Goal: Information Seeking & Learning: Learn about a topic

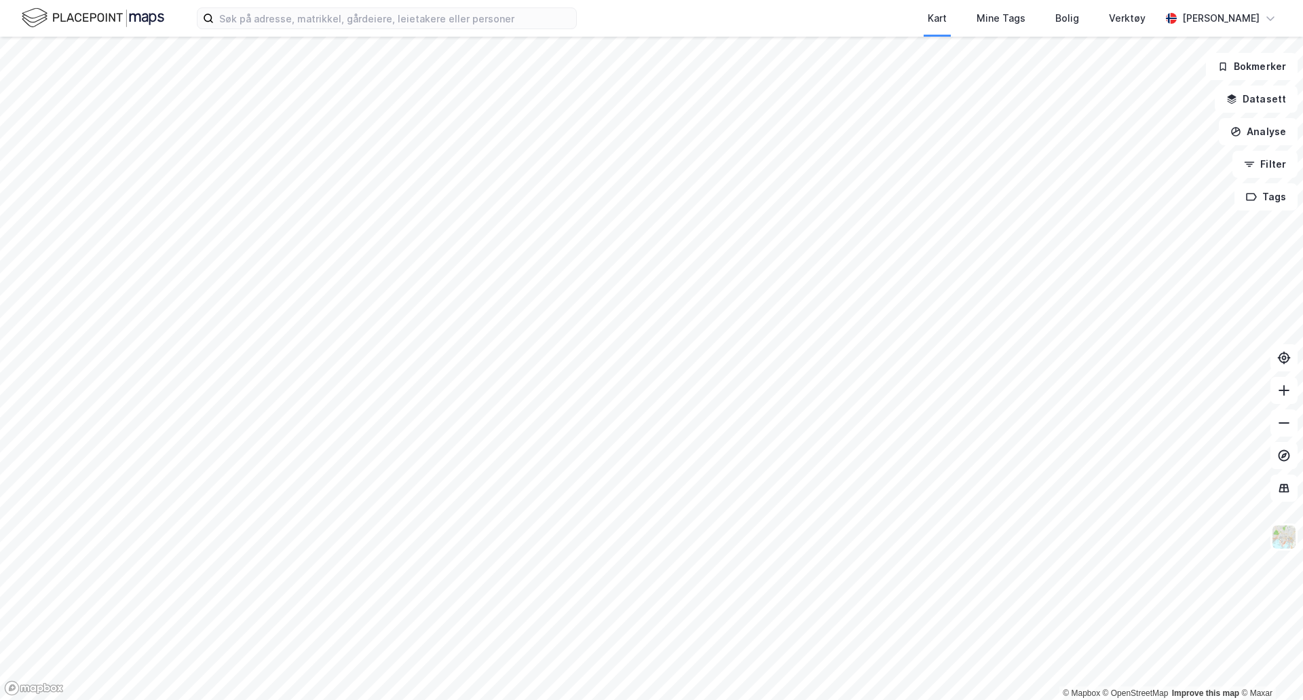
click at [358, 30] on div "Kart Mine Tags Bolig Verktøy Jørgen Christian Stabel" at bounding box center [651, 18] width 1303 height 37
click at [354, 25] on input at bounding box center [395, 18] width 362 height 20
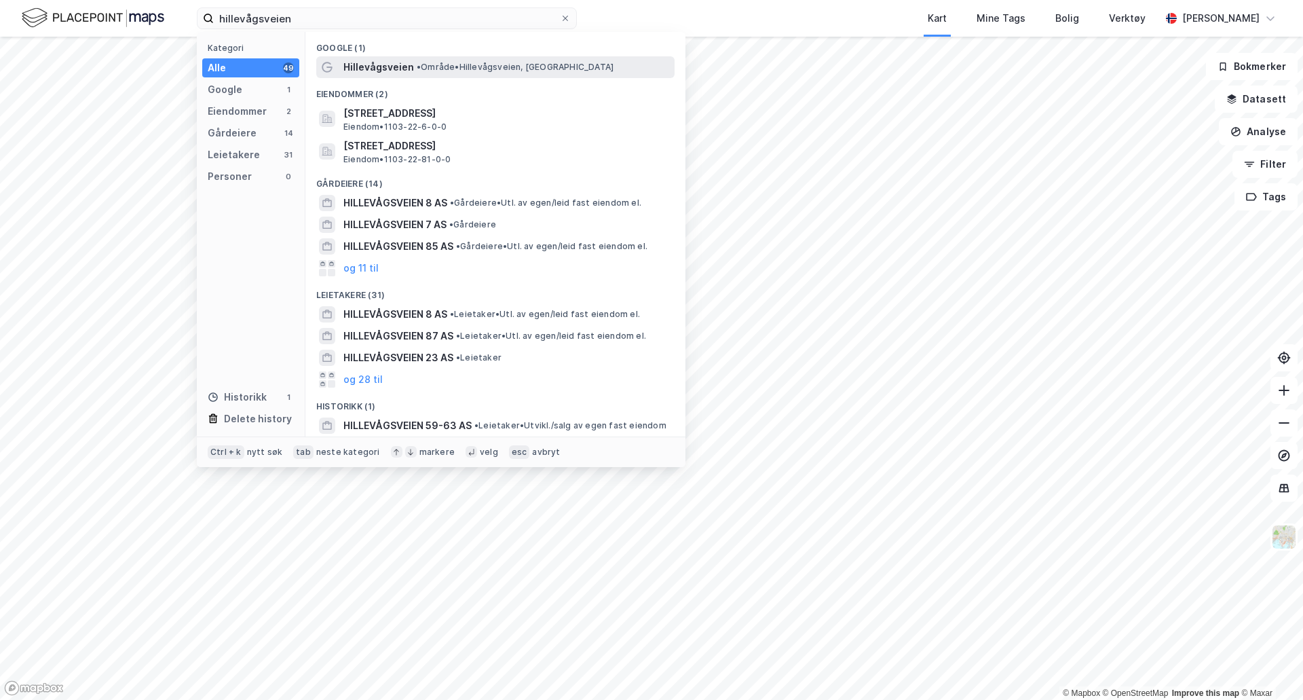
click at [432, 71] on span "• Område • Hillevågsveien, Stavanger" at bounding box center [515, 67] width 197 height 11
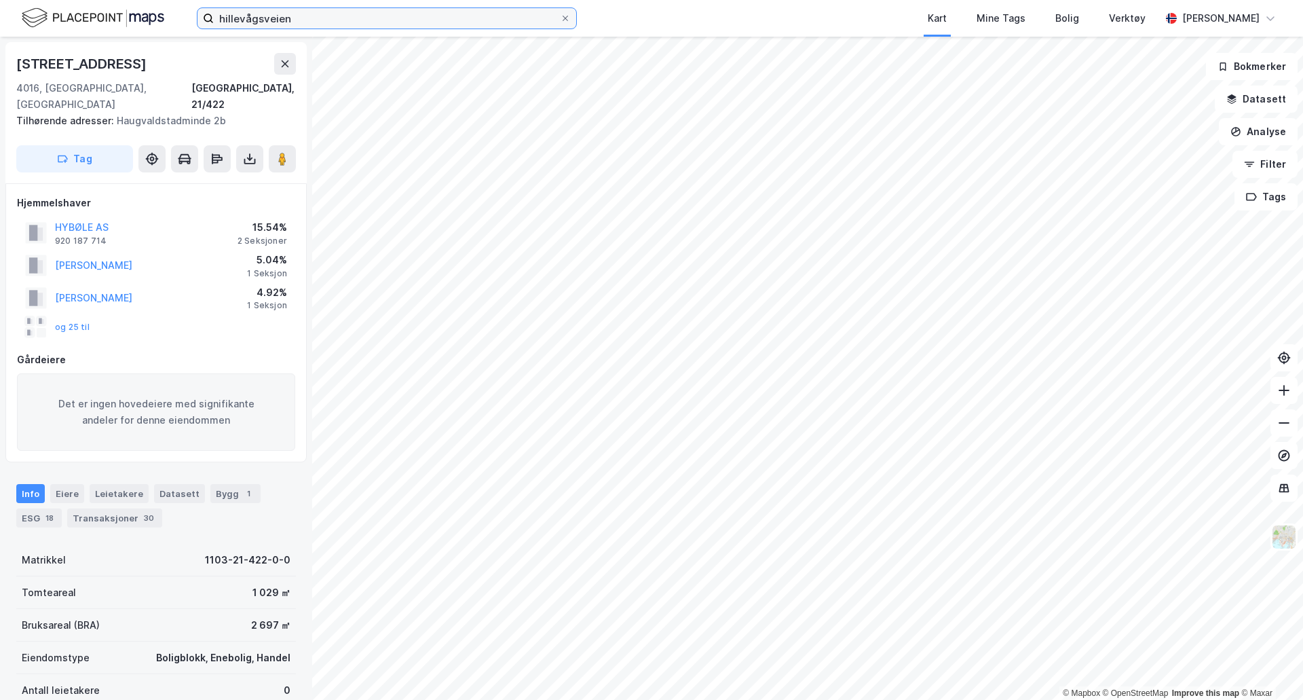
click at [308, 20] on input "hillevågsveien" at bounding box center [387, 18] width 346 height 20
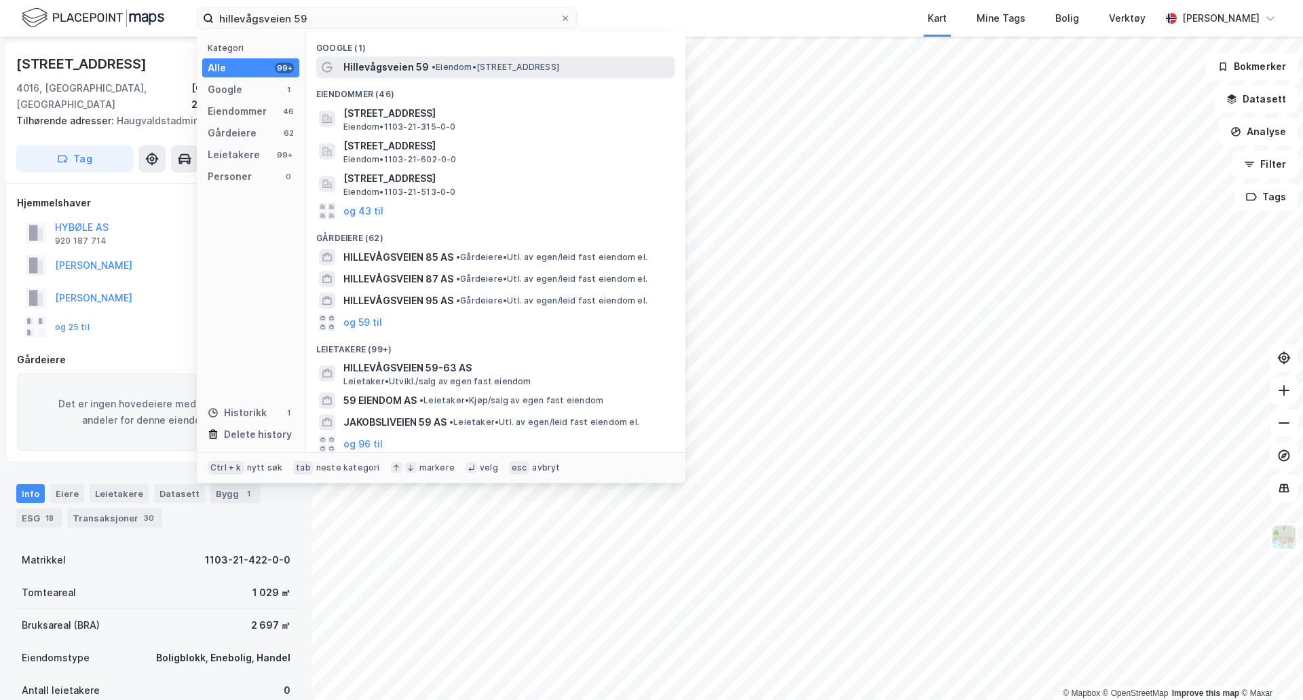
click at [411, 56] on div "Hillevågsveien 59 • Eiendom • Hillevågsveien 59, 4016 Stavanger" at bounding box center [495, 67] width 358 height 22
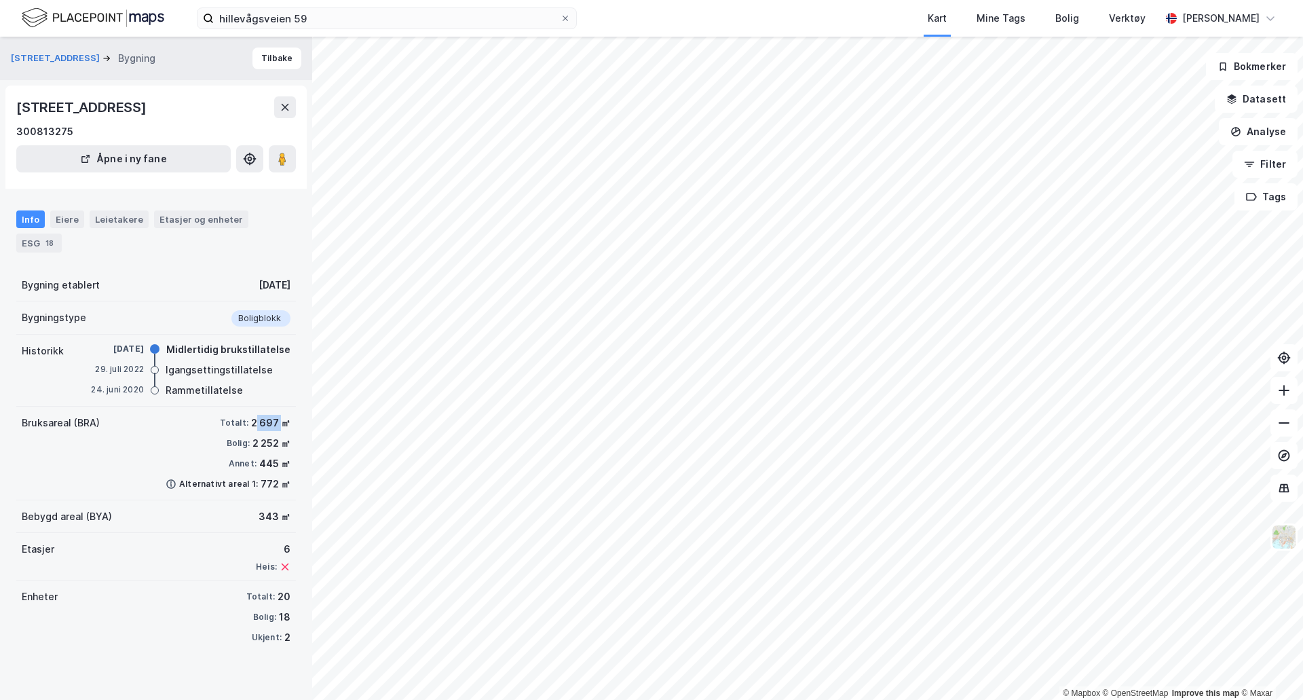
drag, startPoint x: 246, startPoint y: 446, endPoint x: 272, endPoint y: 445, distance: 25.1
click at [272, 431] on div "2 697 ㎡" at bounding box center [270, 423] width 39 height 16
click at [257, 474] on div "Totalt: 2 697 ㎡ Bolig: 2 252 ㎡ Annet: 445 ㎡ Alternativt areal 1: 772 ㎡" at bounding box center [228, 453] width 125 height 77
drag, startPoint x: 243, startPoint y: 464, endPoint x: 267, endPoint y: 468, distance: 24.7
click at [267, 451] on div "2 252 ㎡" at bounding box center [272, 443] width 38 height 16
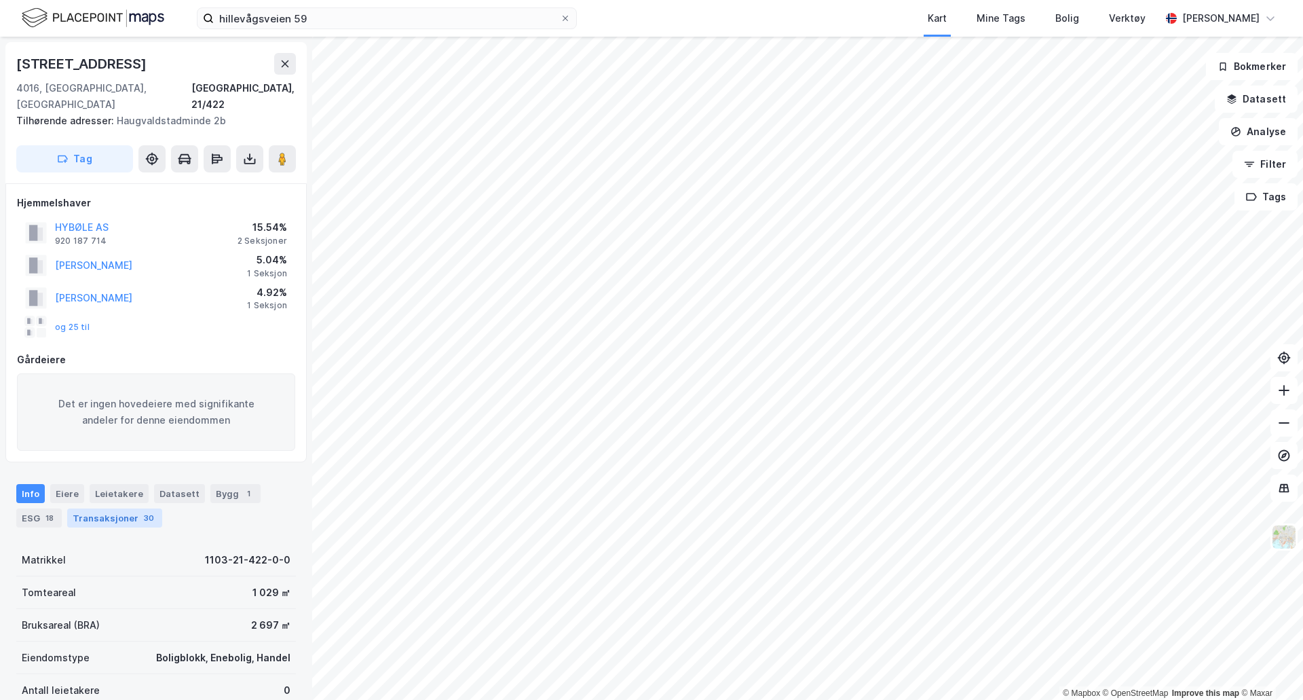
click at [124, 508] on div "Transaksjoner 30" at bounding box center [114, 517] width 95 height 19
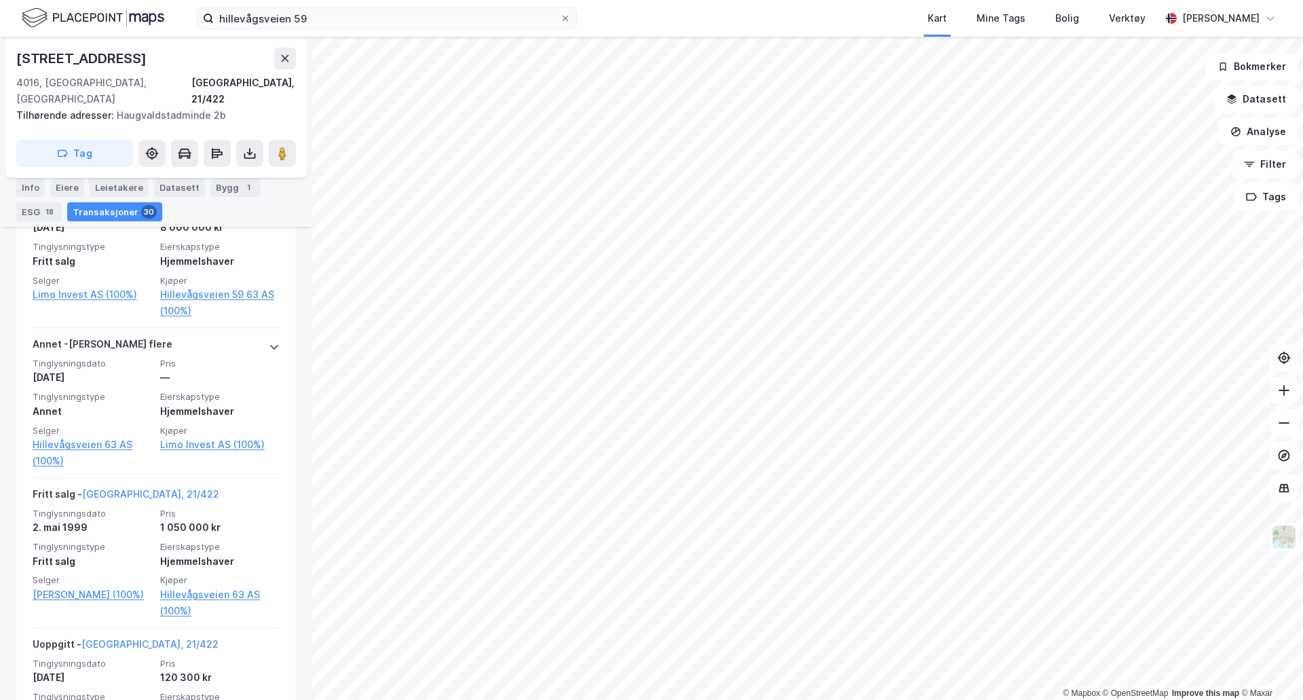
scroll to position [5694, 0]
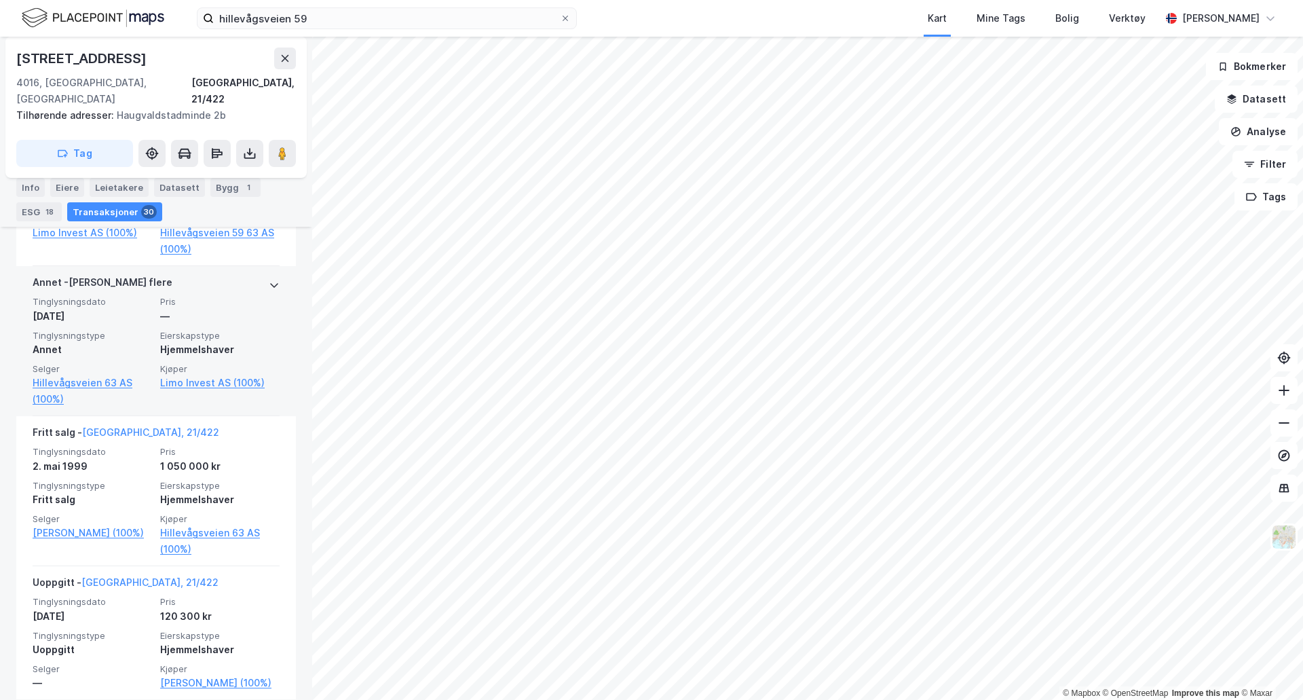
click at [254, 274] on div "Annet - Gjelder flere" at bounding box center [156, 285] width 247 height 22
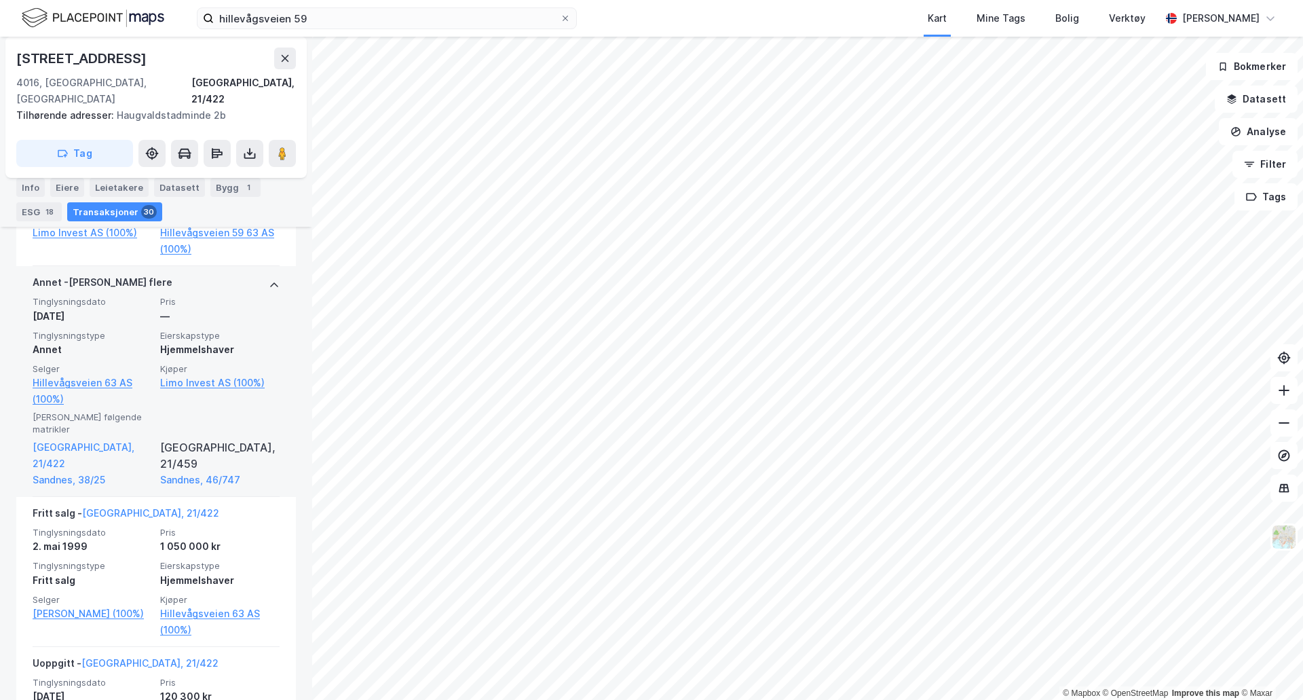
click at [254, 274] on div "Annet - Gjelder flere" at bounding box center [156, 285] width 247 height 22
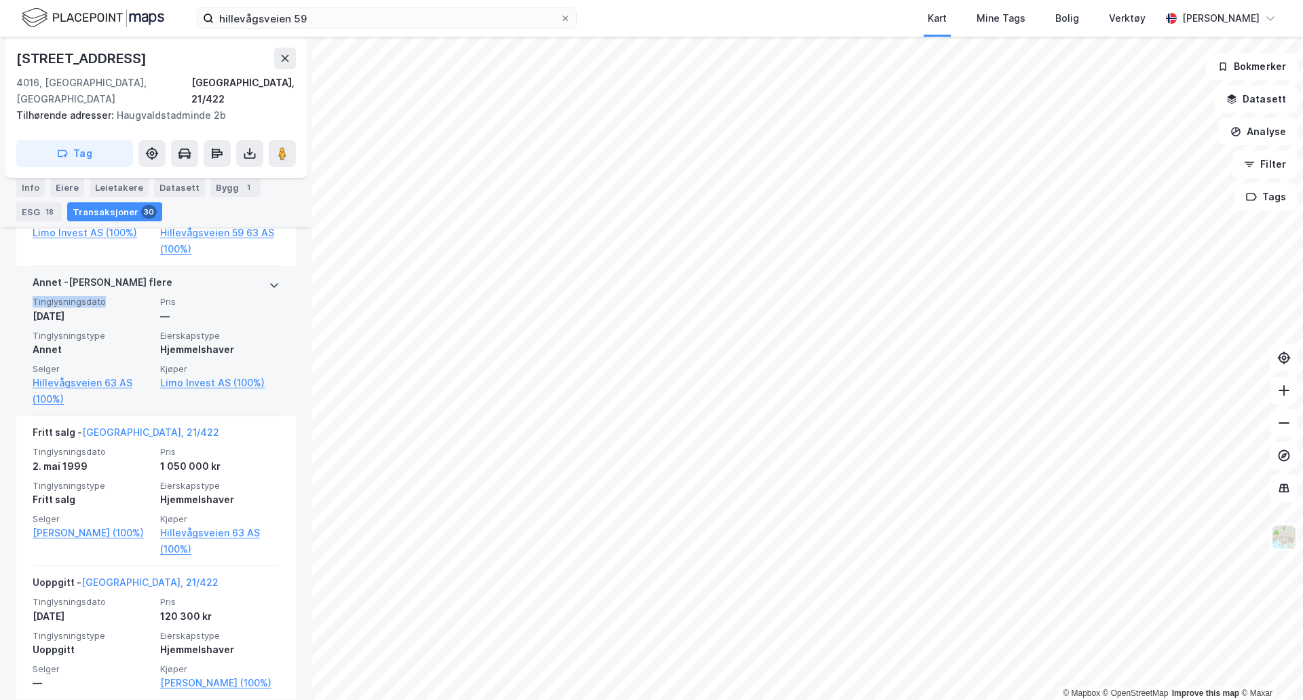
click at [254, 274] on div "Annet - Gjelder flere" at bounding box center [156, 285] width 247 height 22
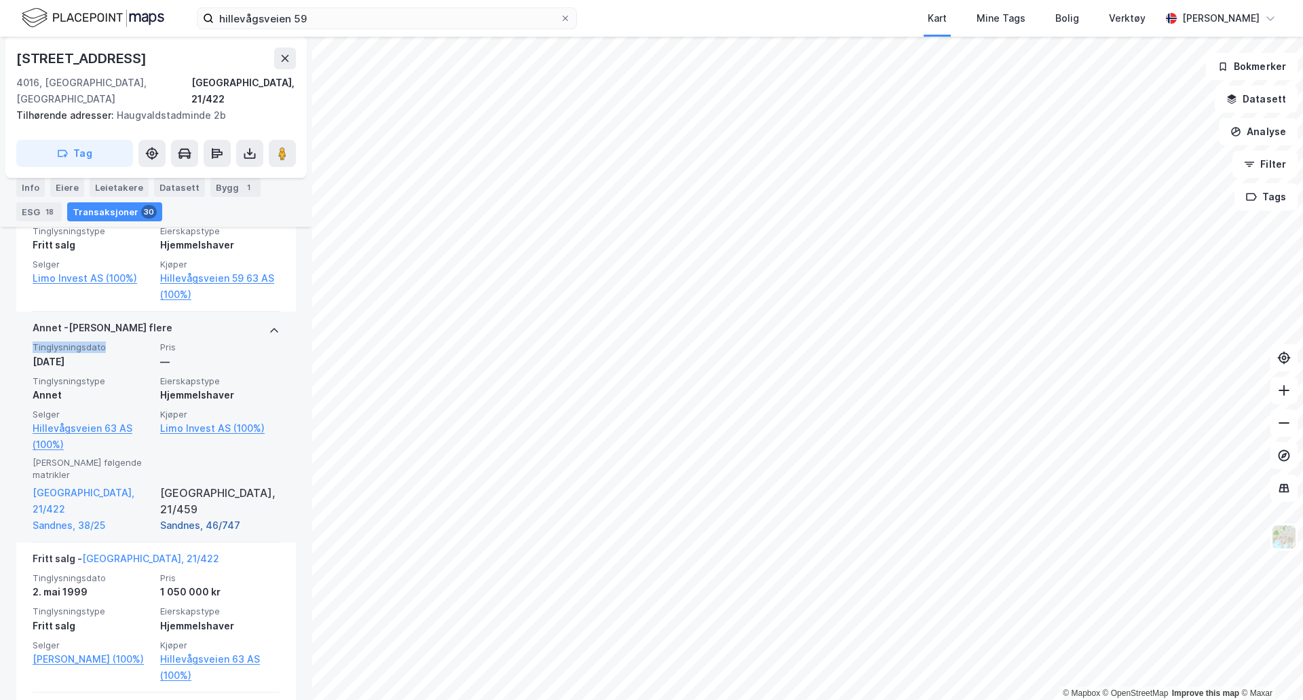
scroll to position [5610, 0]
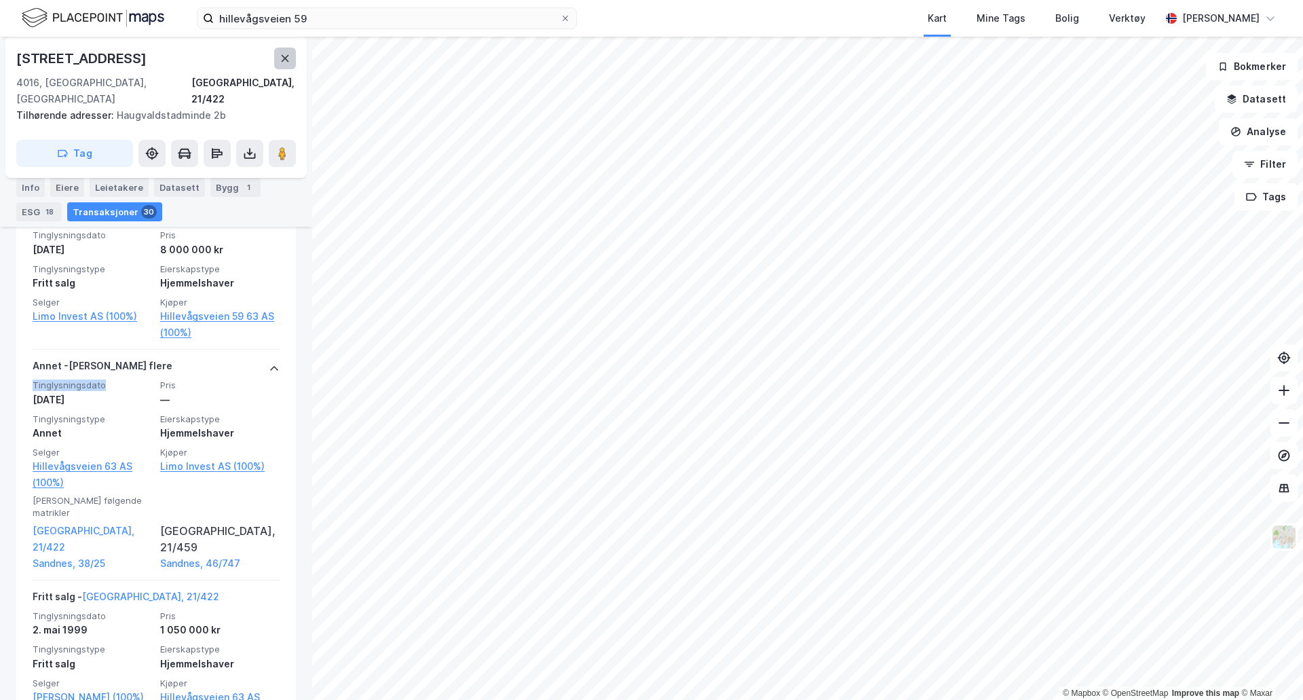
click at [282, 64] on button at bounding box center [285, 59] width 22 height 22
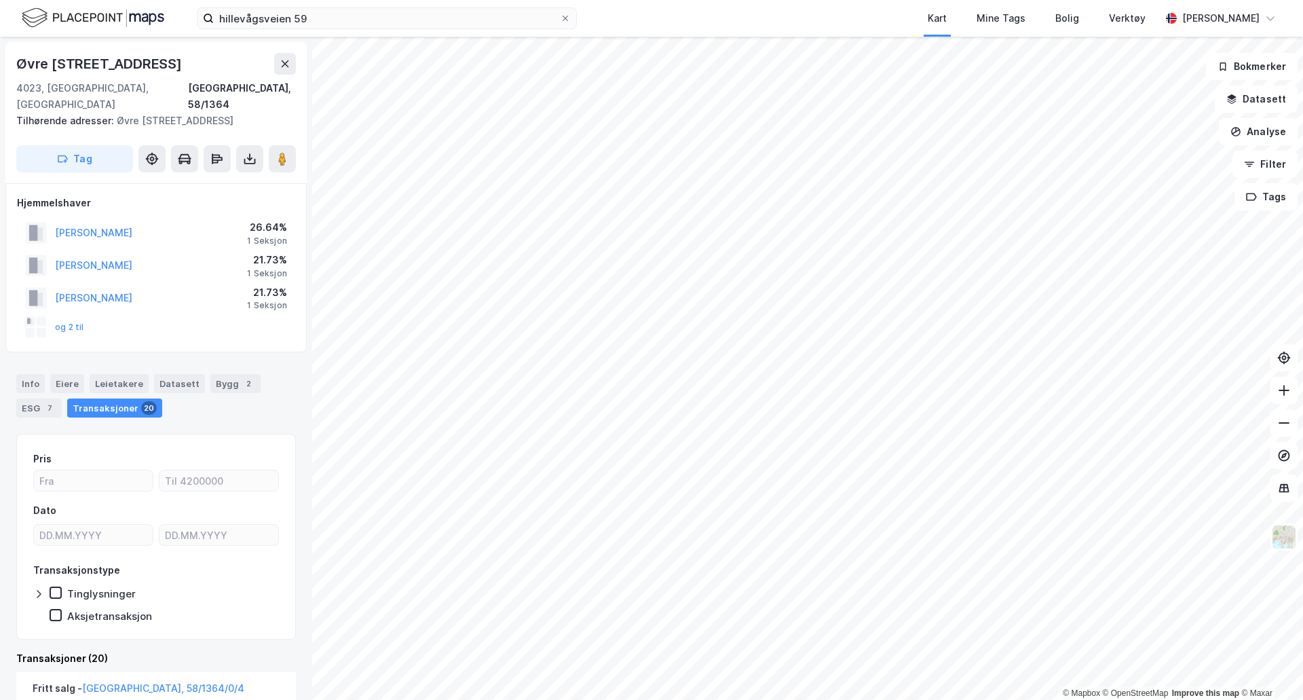
click at [120, 398] on div "Transaksjoner 20" at bounding box center [114, 407] width 95 height 19
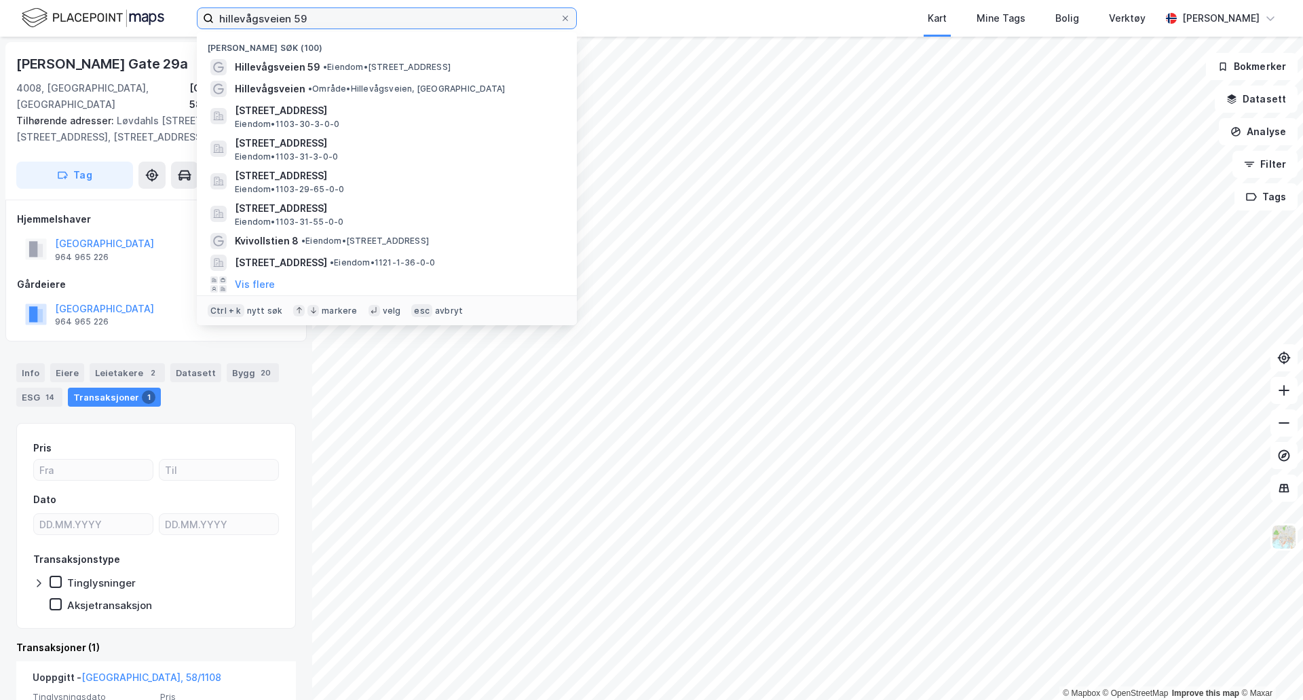
click at [291, 14] on input "hillevågsveien 59" at bounding box center [387, 18] width 346 height 20
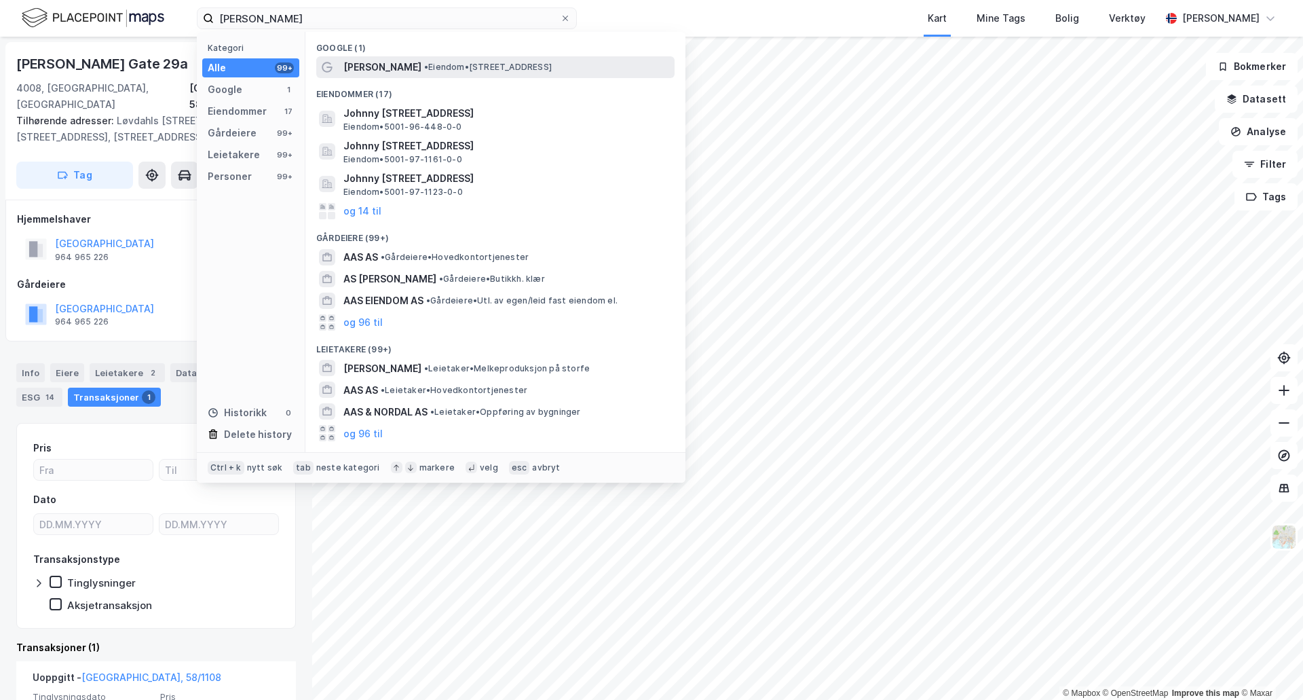
click at [390, 60] on span "Johnny Aas" at bounding box center [382, 67] width 78 height 16
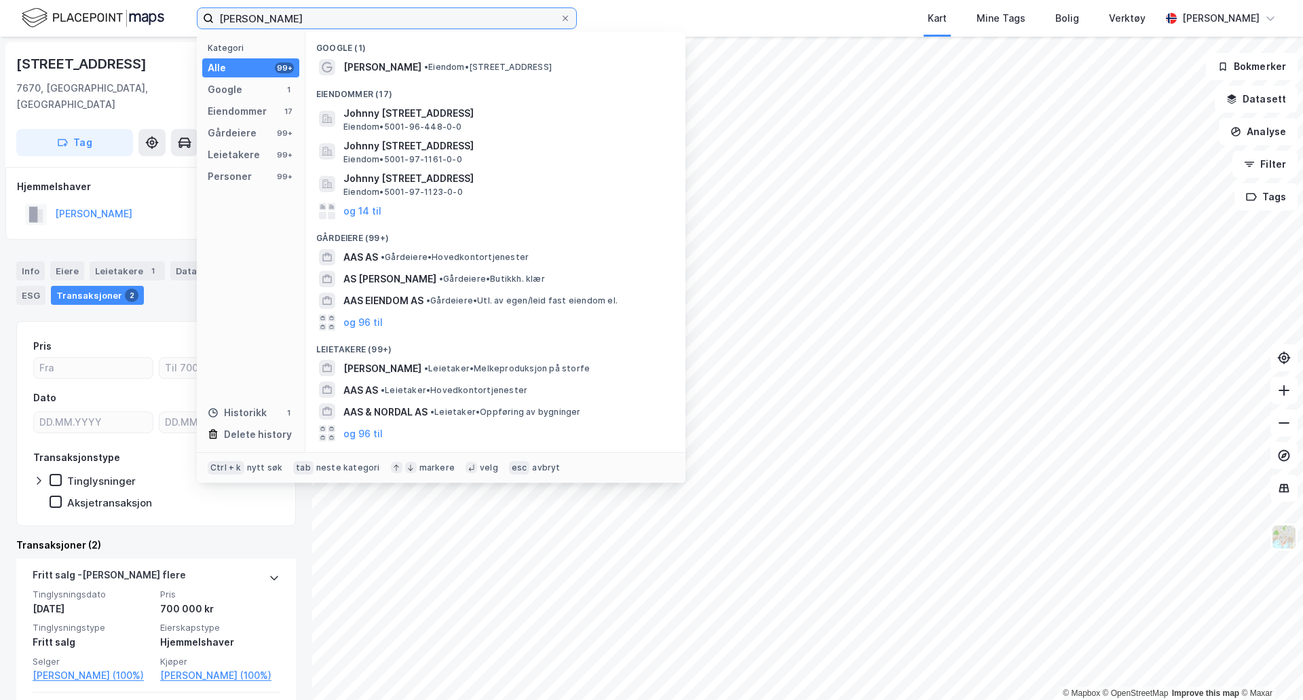
click at [339, 23] on input "johnny aas" at bounding box center [387, 18] width 346 height 20
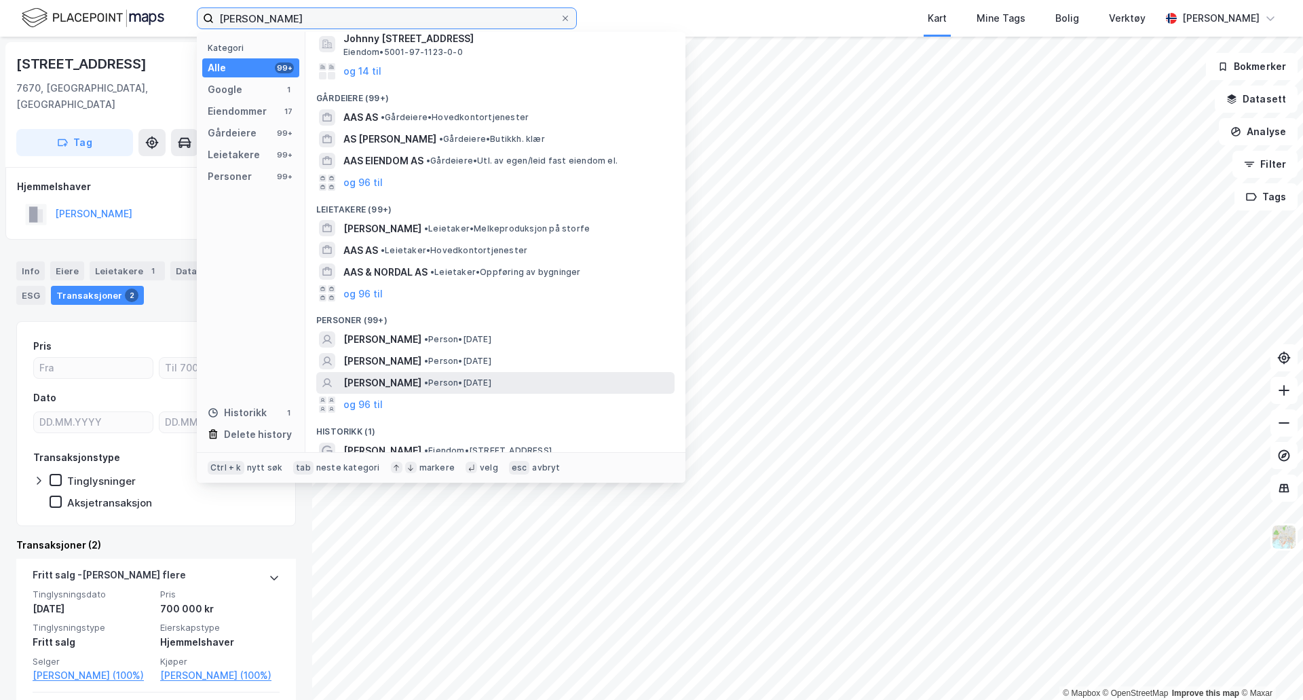
scroll to position [149, 0]
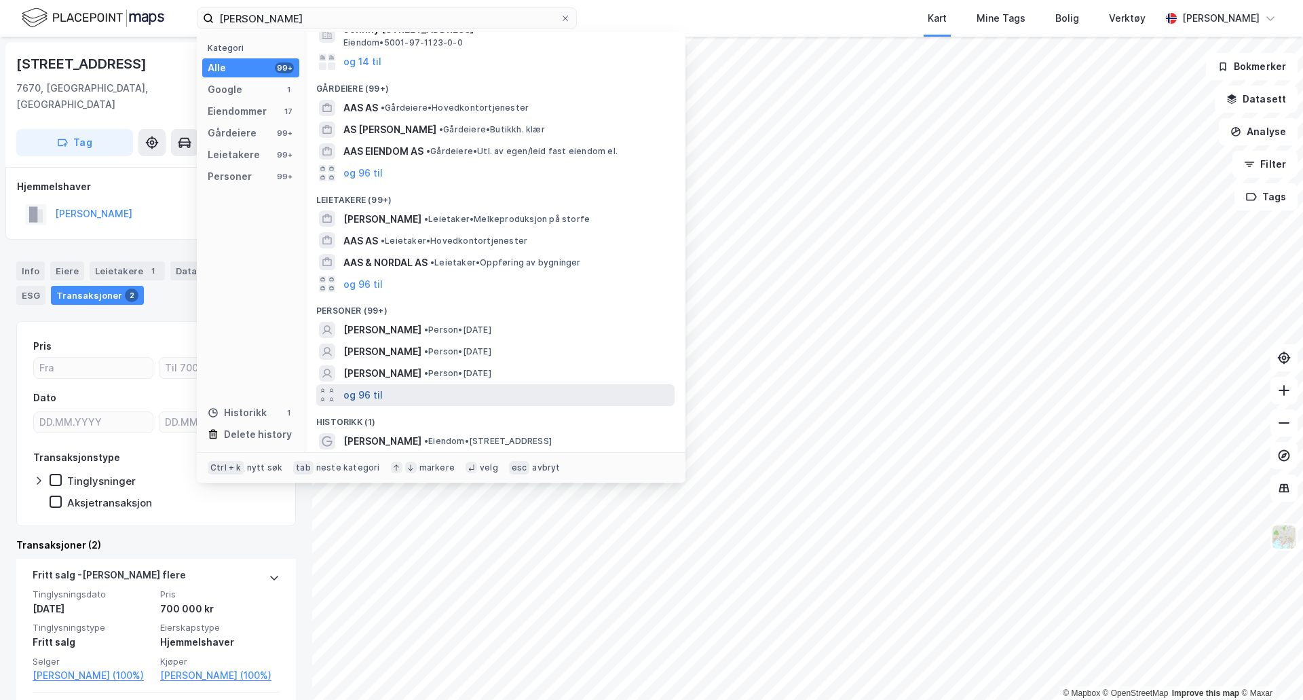
click at [377, 392] on button "og 96 til" at bounding box center [362, 395] width 39 height 16
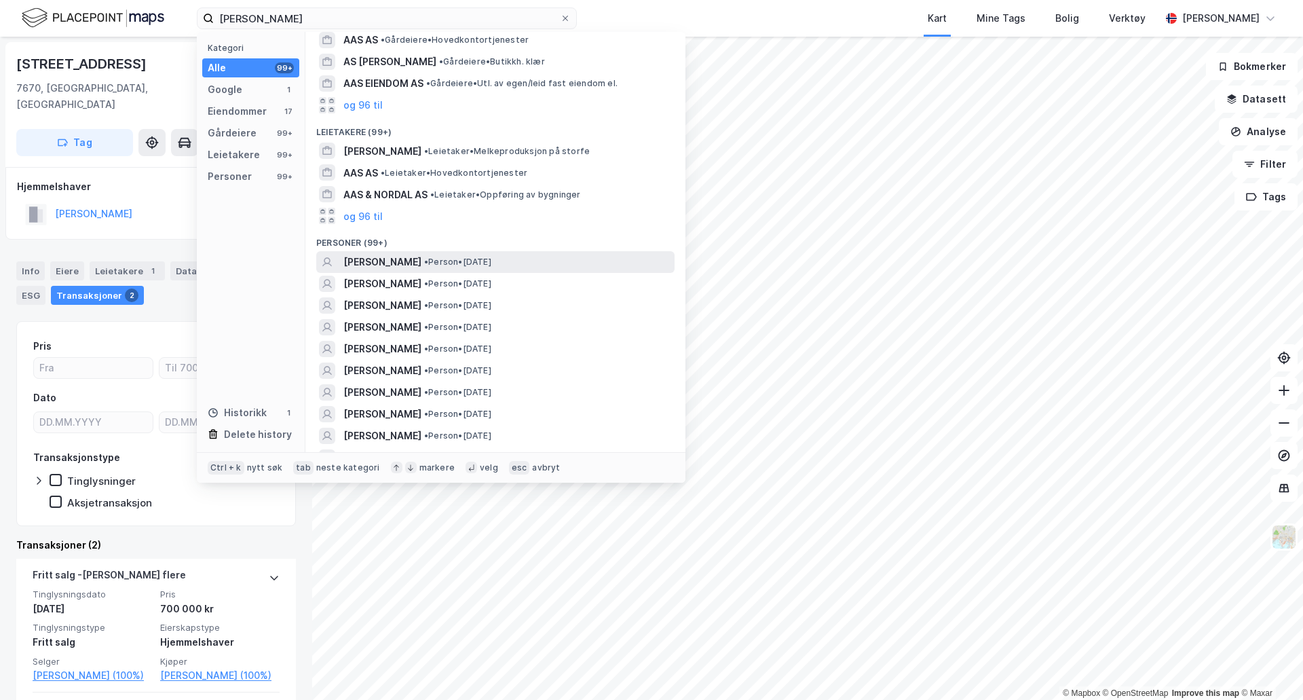
click at [512, 259] on div "JOHNNY AAS • Person • 30. jan. 1969" at bounding box center [507, 262] width 329 height 16
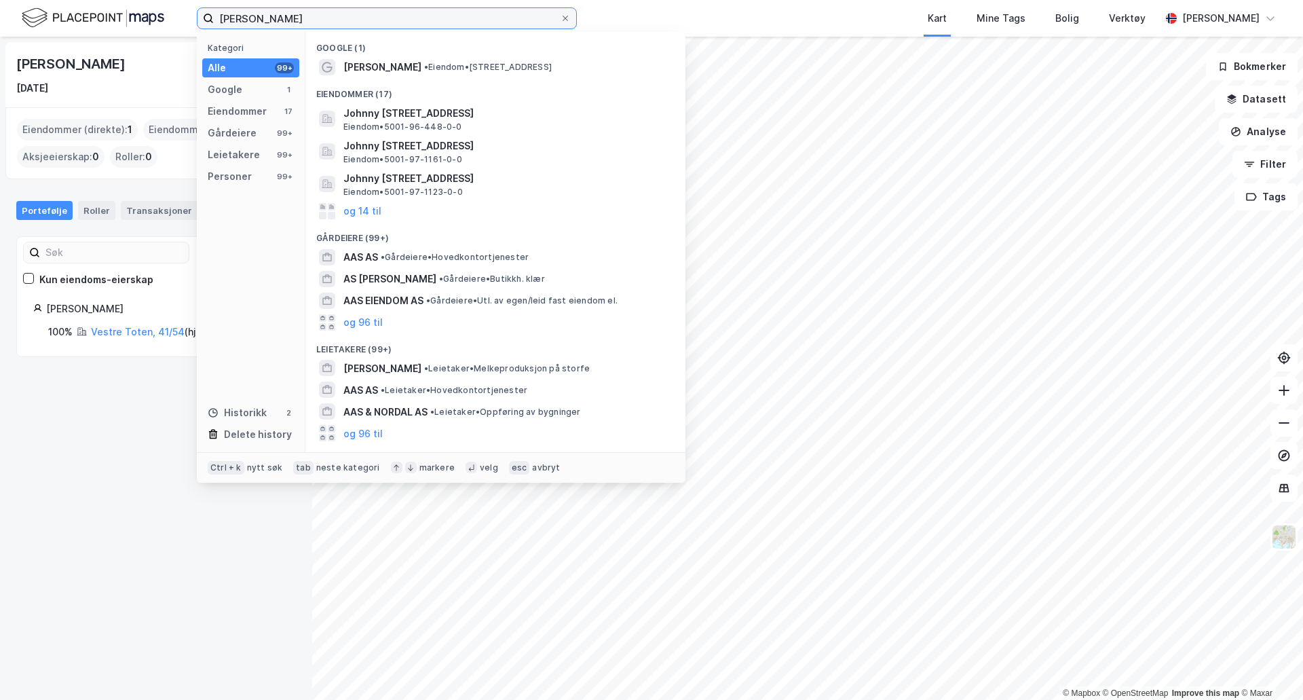
click at [403, 14] on input "johnny aas" at bounding box center [387, 18] width 346 height 20
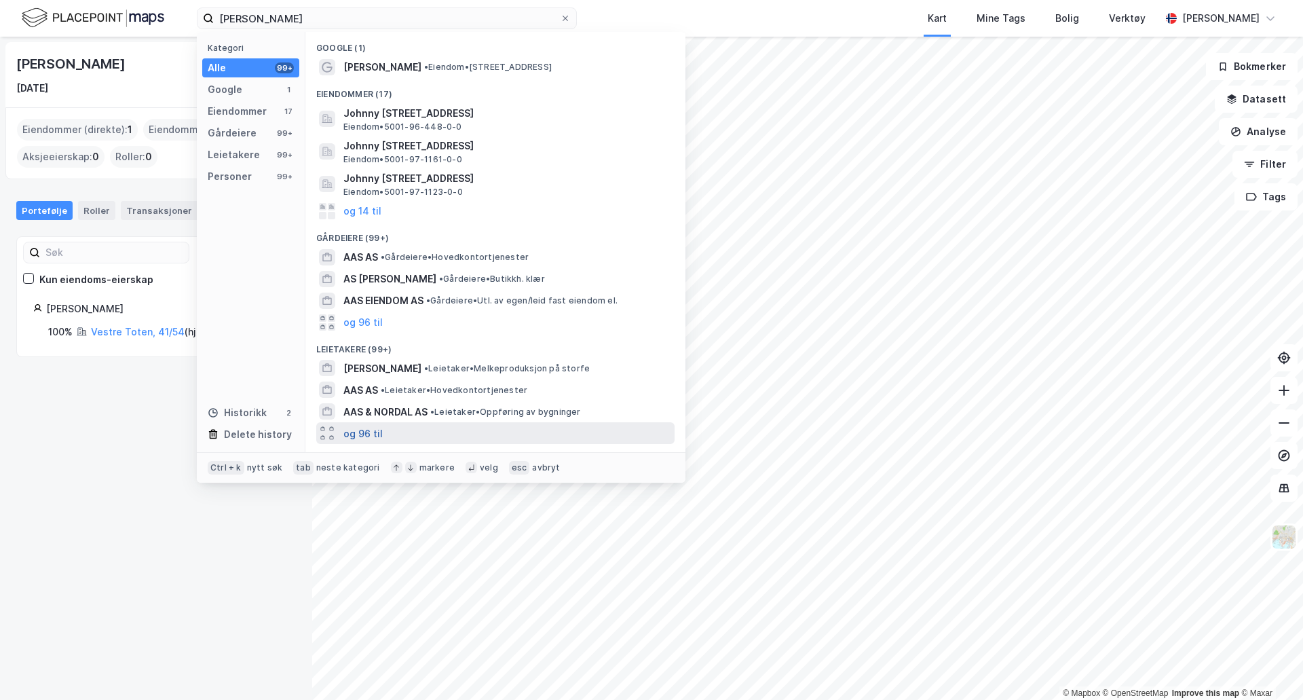
click at [364, 428] on button "og 96 til" at bounding box center [362, 433] width 39 height 16
click at [401, 350] on div "Leietakere (99+)" at bounding box center [495, 345] width 380 height 24
click at [316, 13] on input "johnny aas" at bounding box center [387, 18] width 346 height 20
click at [244, 174] on div "Personer" at bounding box center [230, 176] width 44 height 16
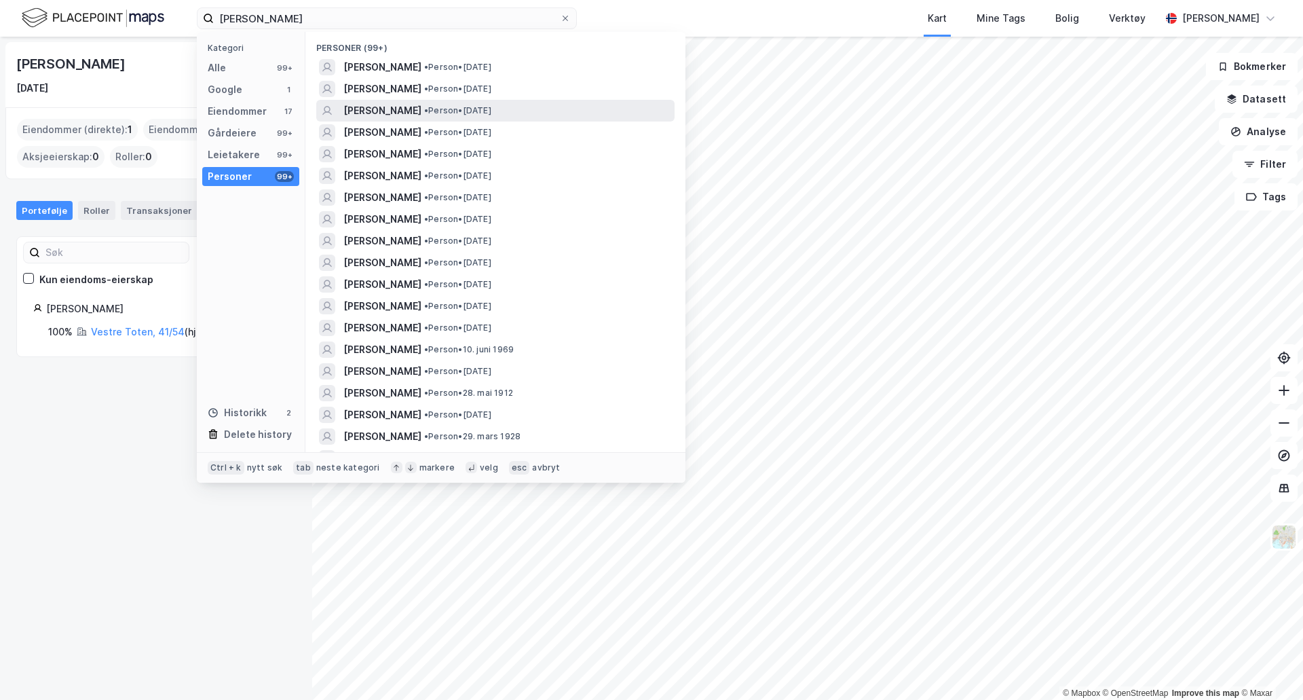
click at [540, 107] on div "JOHNNY AAS • Person • 7. mai 1969" at bounding box center [507, 110] width 329 height 16
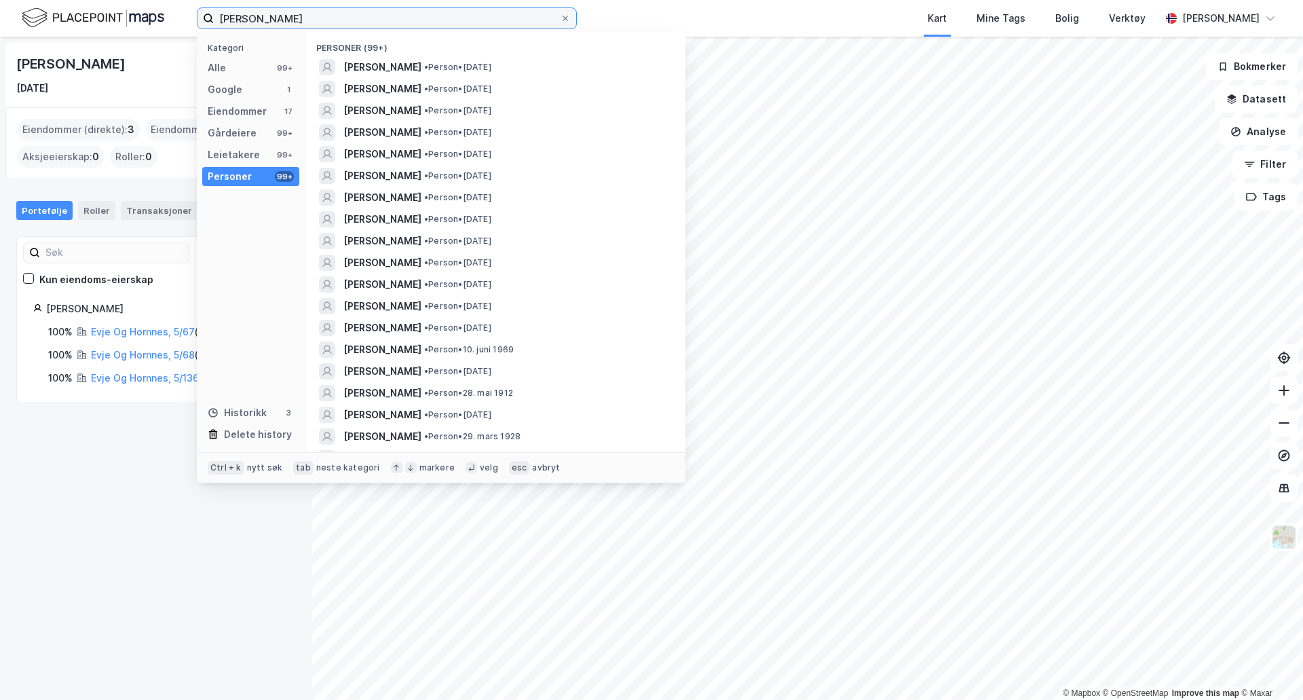
click at [329, 25] on input "johnny aas" at bounding box center [387, 18] width 346 height 20
click at [322, 23] on input "johnny aas" at bounding box center [387, 18] width 346 height 20
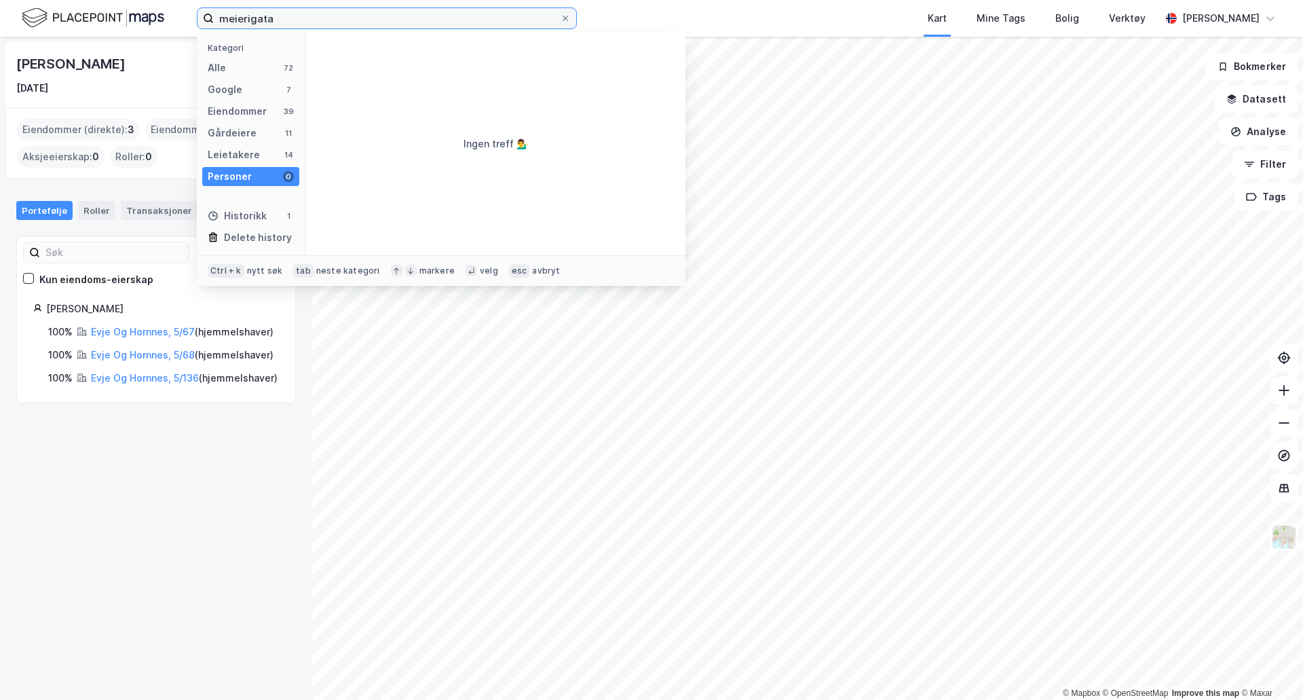
click at [254, 18] on input "meierigata" at bounding box center [387, 18] width 346 height 20
click at [250, 17] on input "meierigata" at bounding box center [387, 18] width 346 height 20
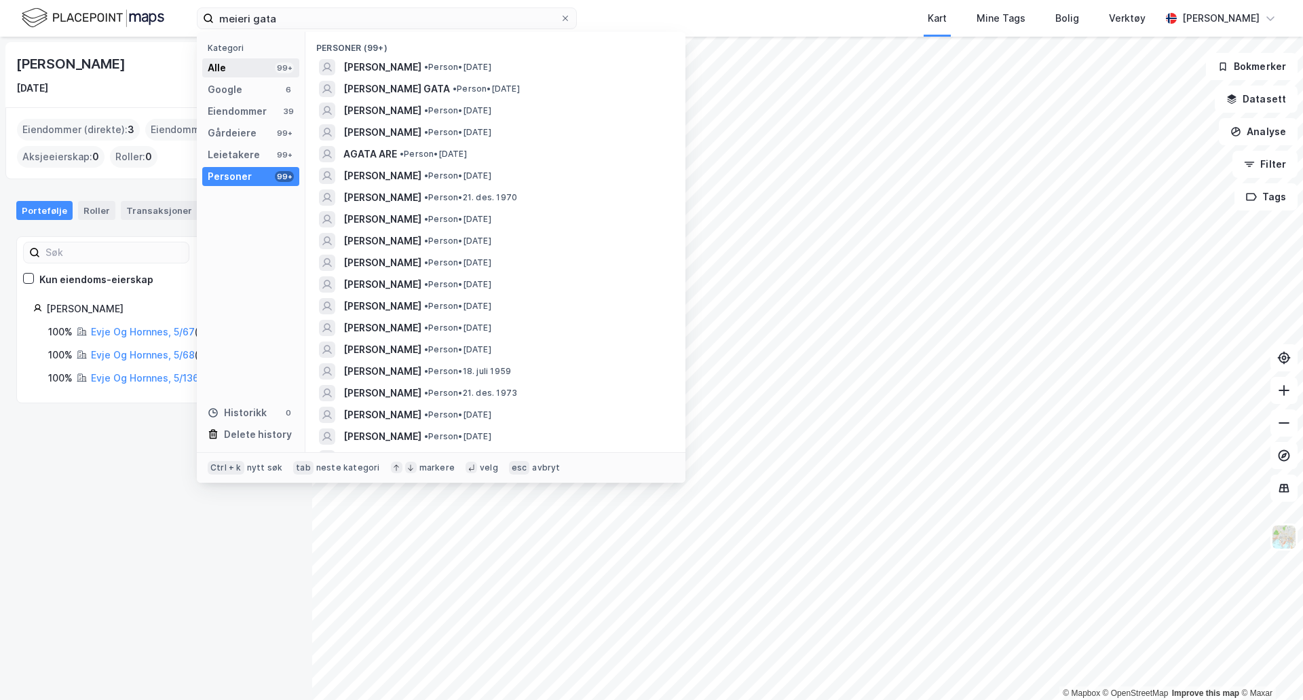
click at [258, 65] on div "Alle 99+" at bounding box center [250, 67] width 97 height 19
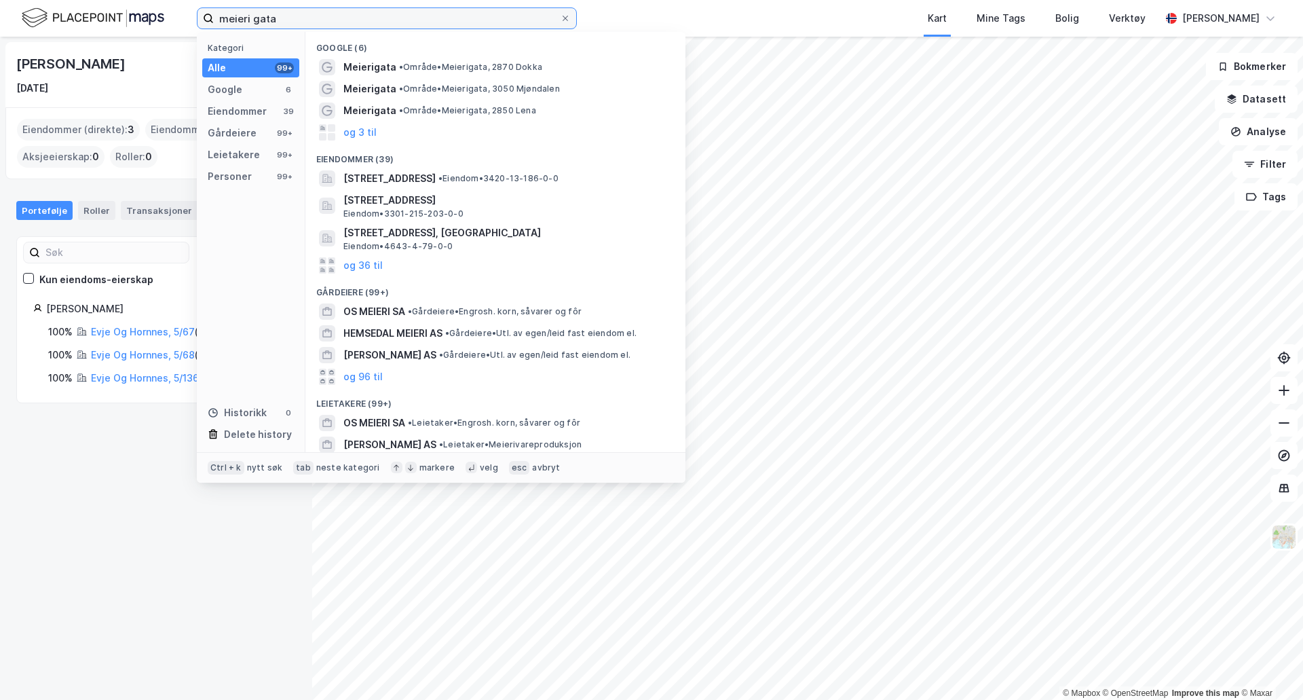
click at [296, 20] on input "meieri gata" at bounding box center [387, 18] width 346 height 20
click at [253, 19] on input "meieri gata" at bounding box center [387, 18] width 346 height 20
click at [323, 10] on input "meierigata" at bounding box center [387, 18] width 346 height 20
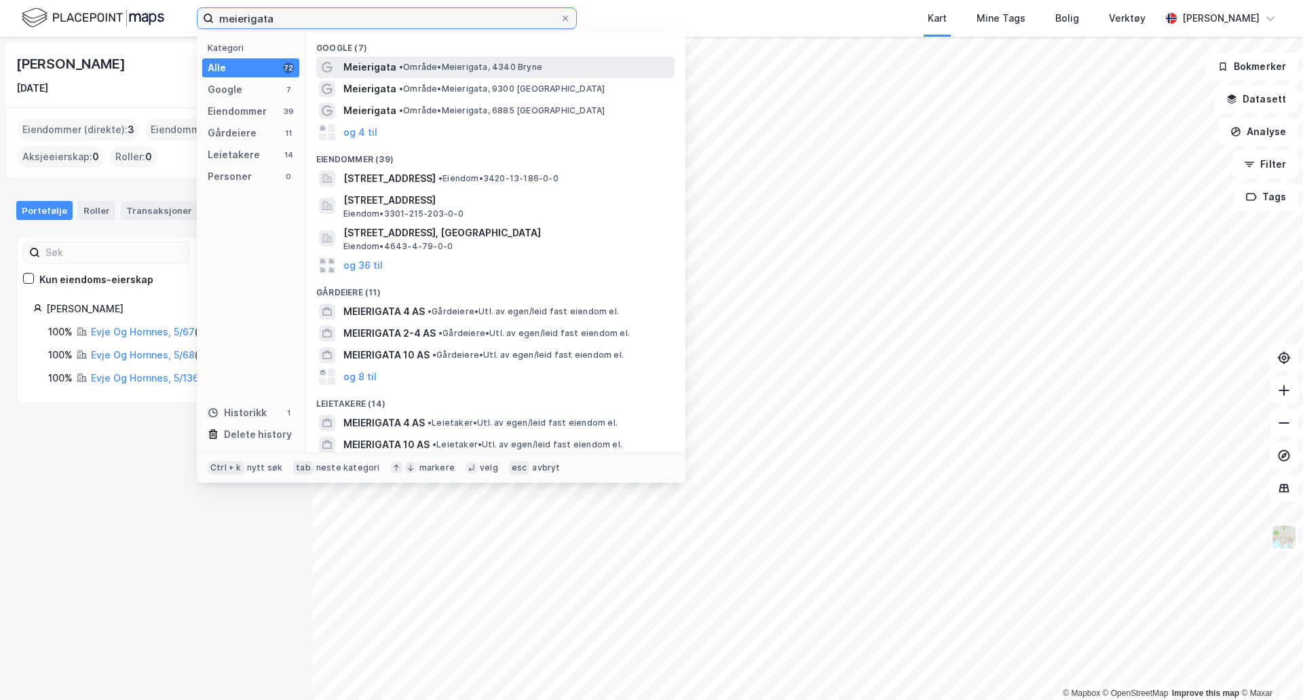
type input "meierigata"
click at [511, 62] on span "• Område • Meierigata, 4340 Bryne" at bounding box center [470, 67] width 143 height 11
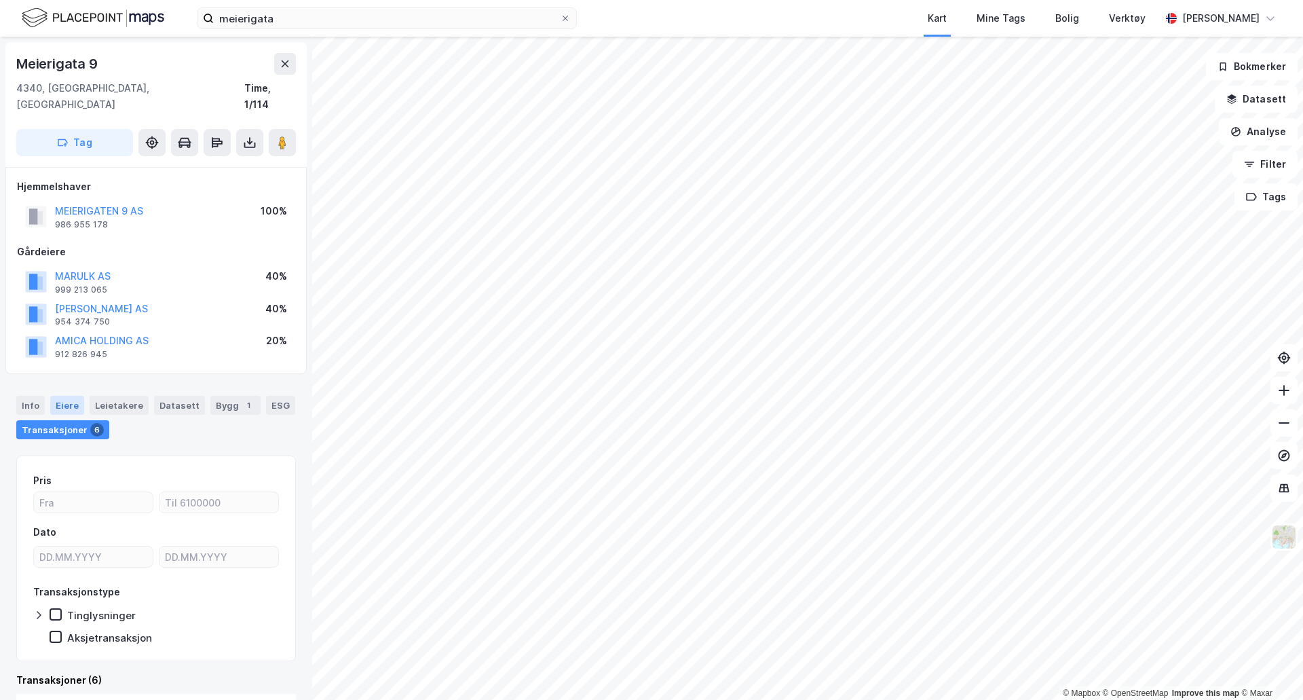
click at [74, 396] on div "Eiere" at bounding box center [67, 405] width 34 height 19
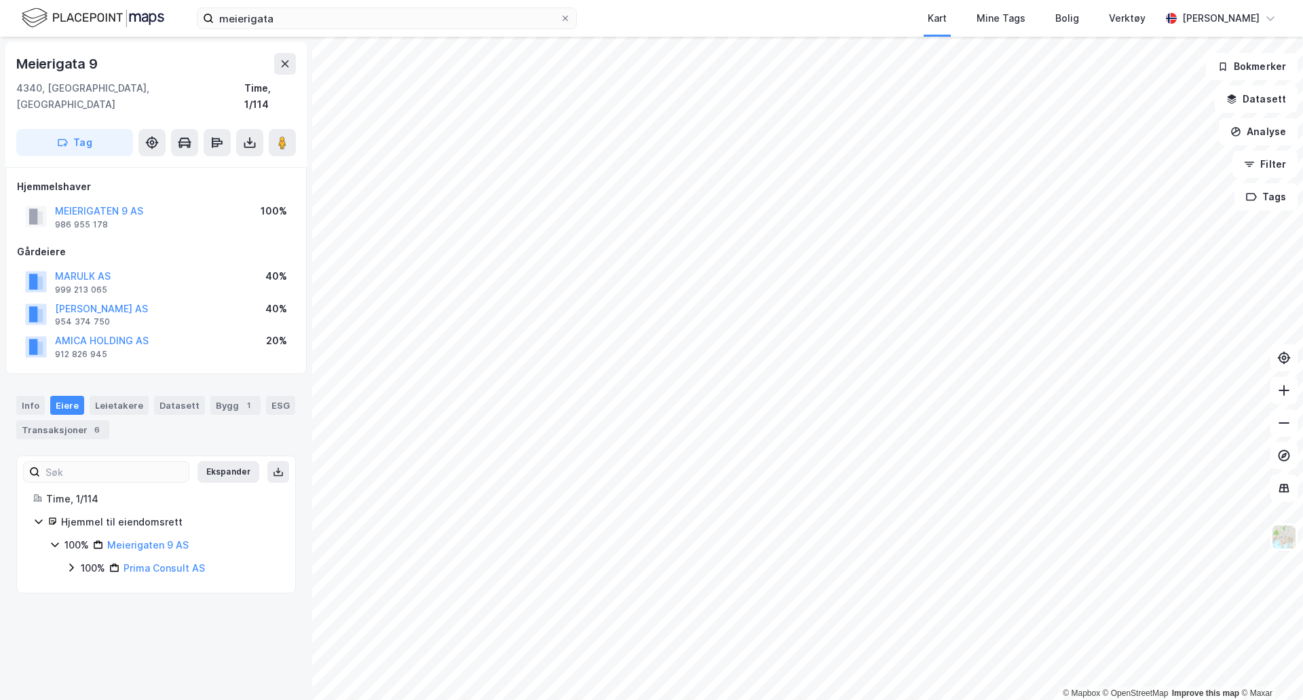
click at [71, 562] on icon at bounding box center [71, 567] width 11 height 11
click at [88, 585] on icon at bounding box center [87, 590] width 11 height 11
click at [87, 633] on icon at bounding box center [88, 637] width 4 height 8
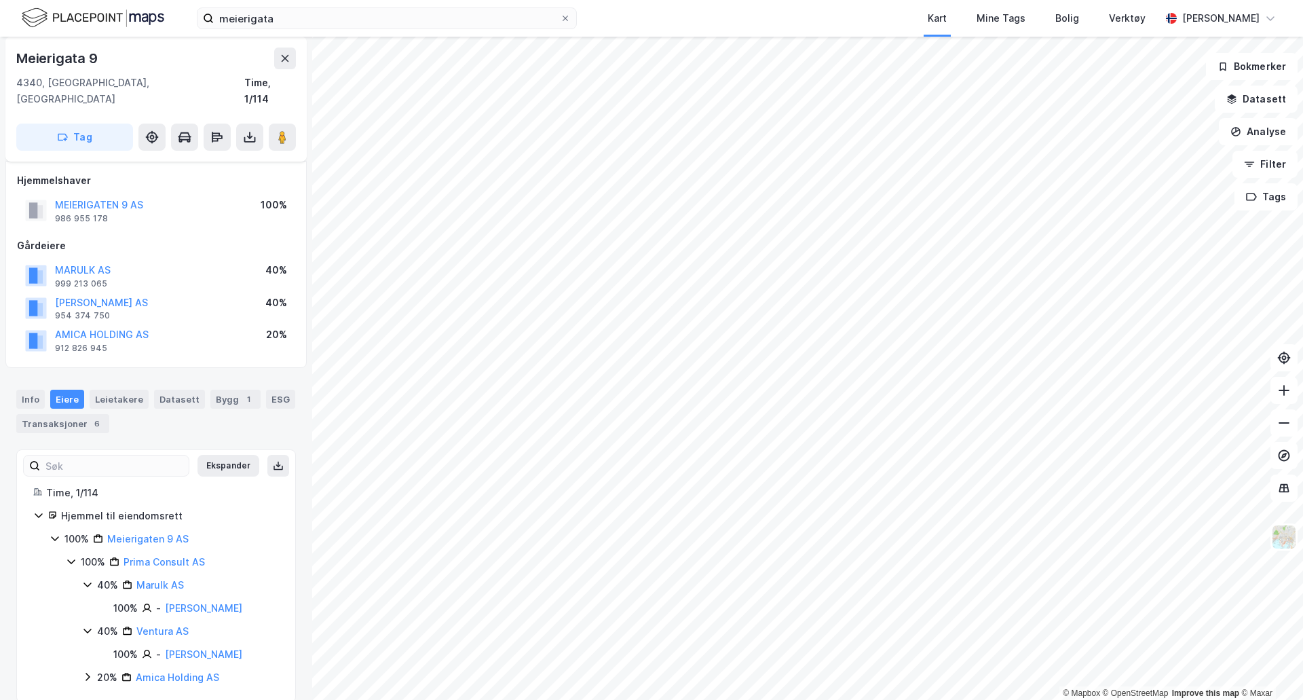
scroll to position [9, 0]
click at [88, 670] on icon at bounding box center [88, 674] width 4 height 8
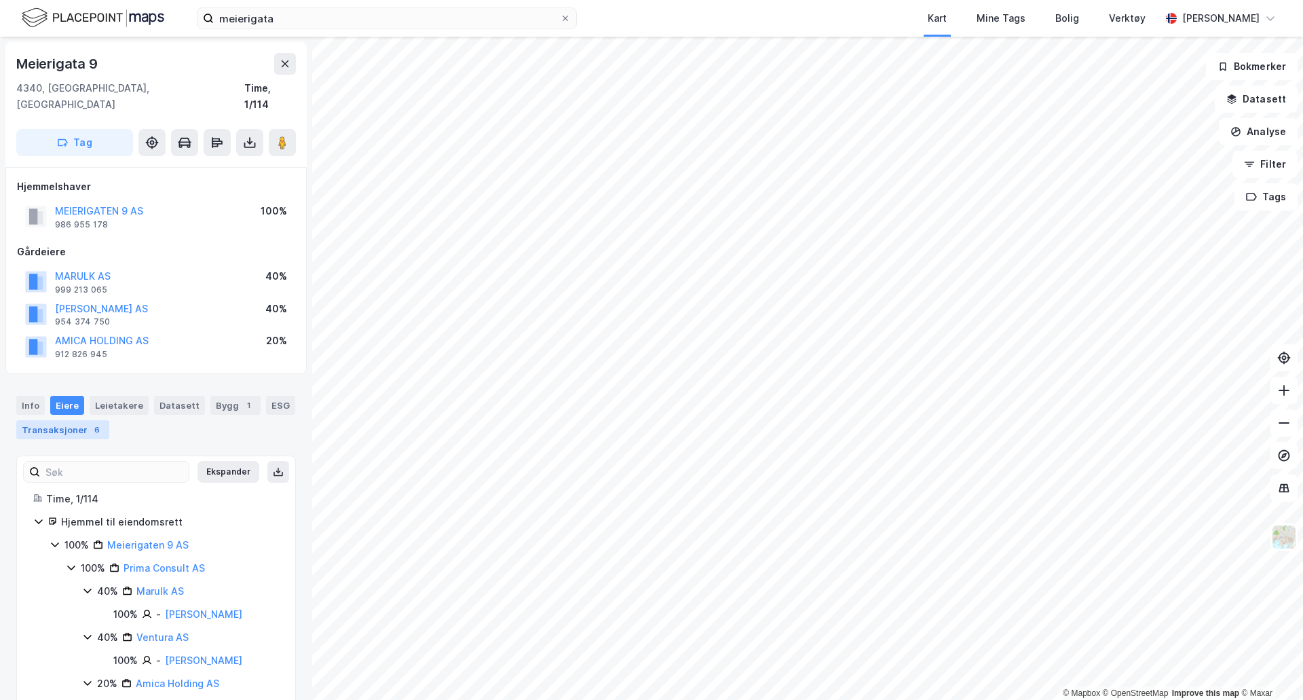
click at [77, 420] on div "Transaksjoner 6" at bounding box center [62, 429] width 93 height 19
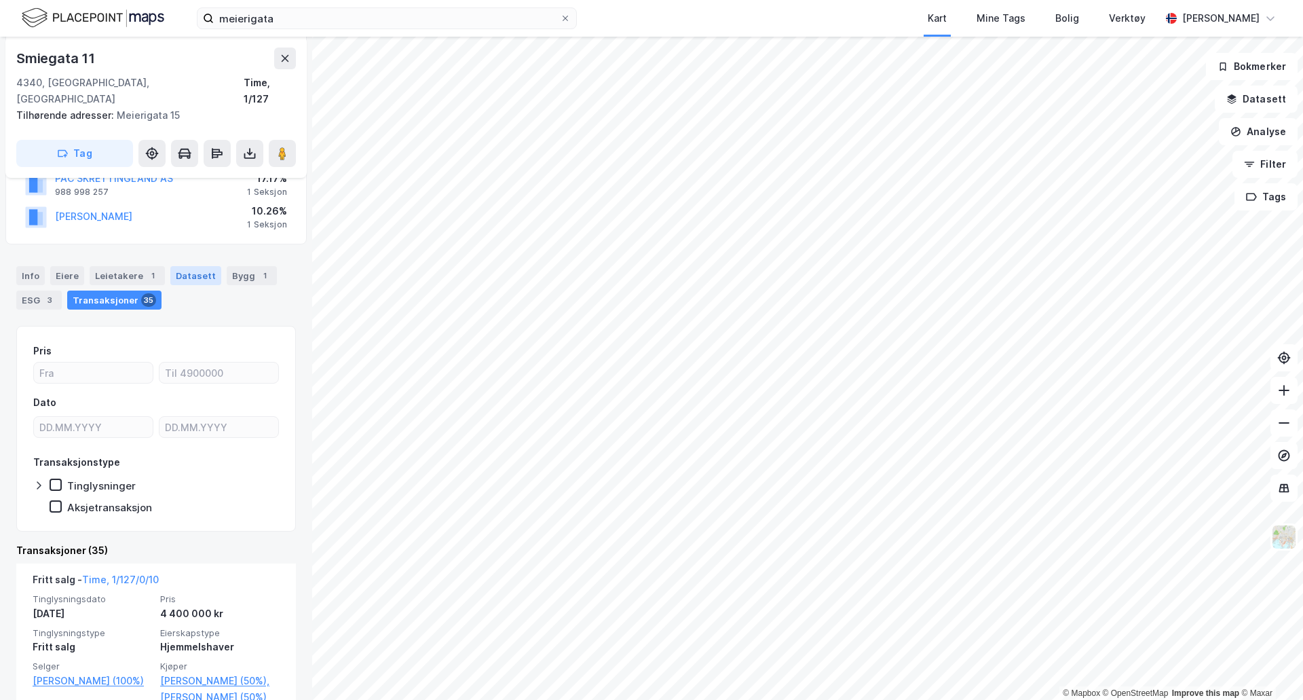
scroll to position [274, 0]
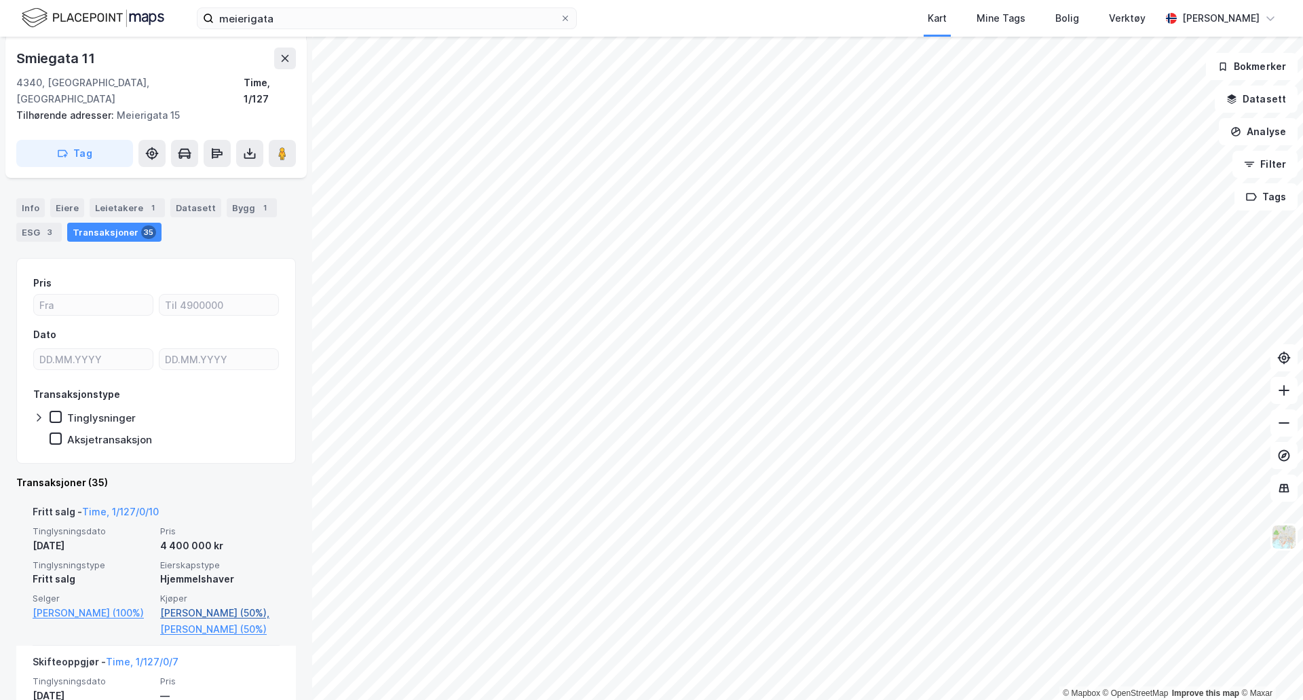
click at [212, 605] on link "Fuglestad Jofrid (50%)," at bounding box center [219, 613] width 119 height 16
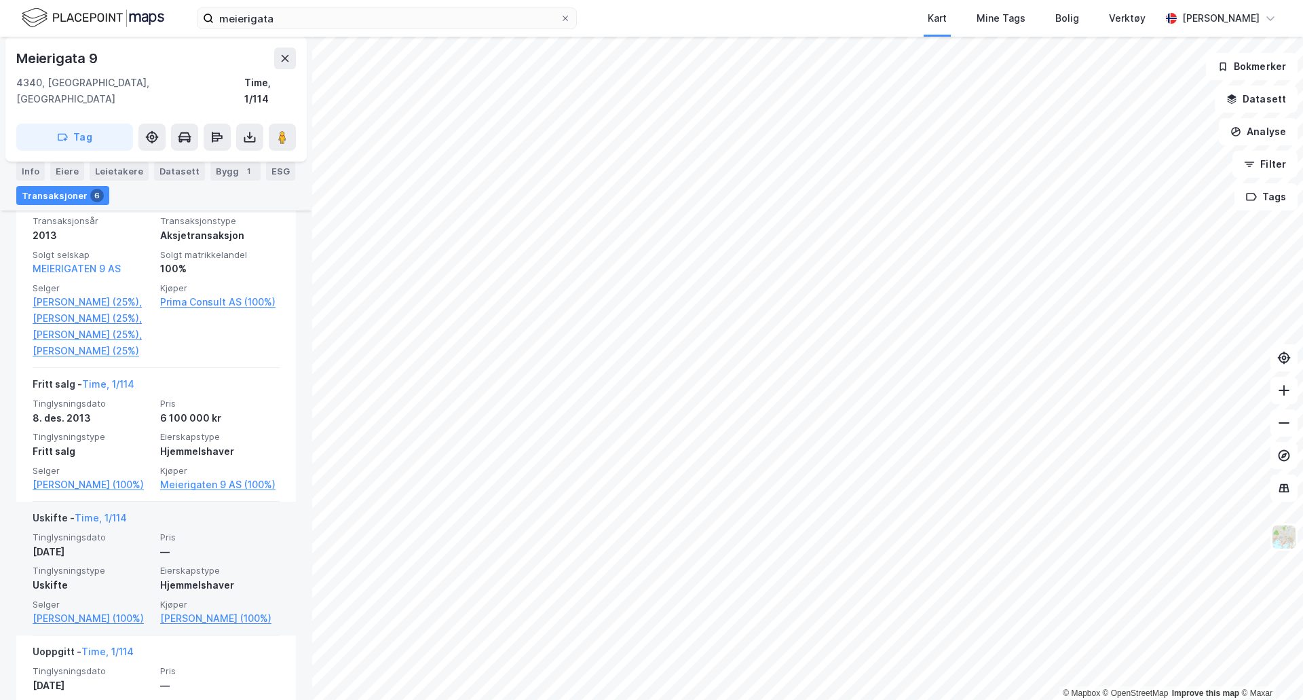
scroll to position [853, 0]
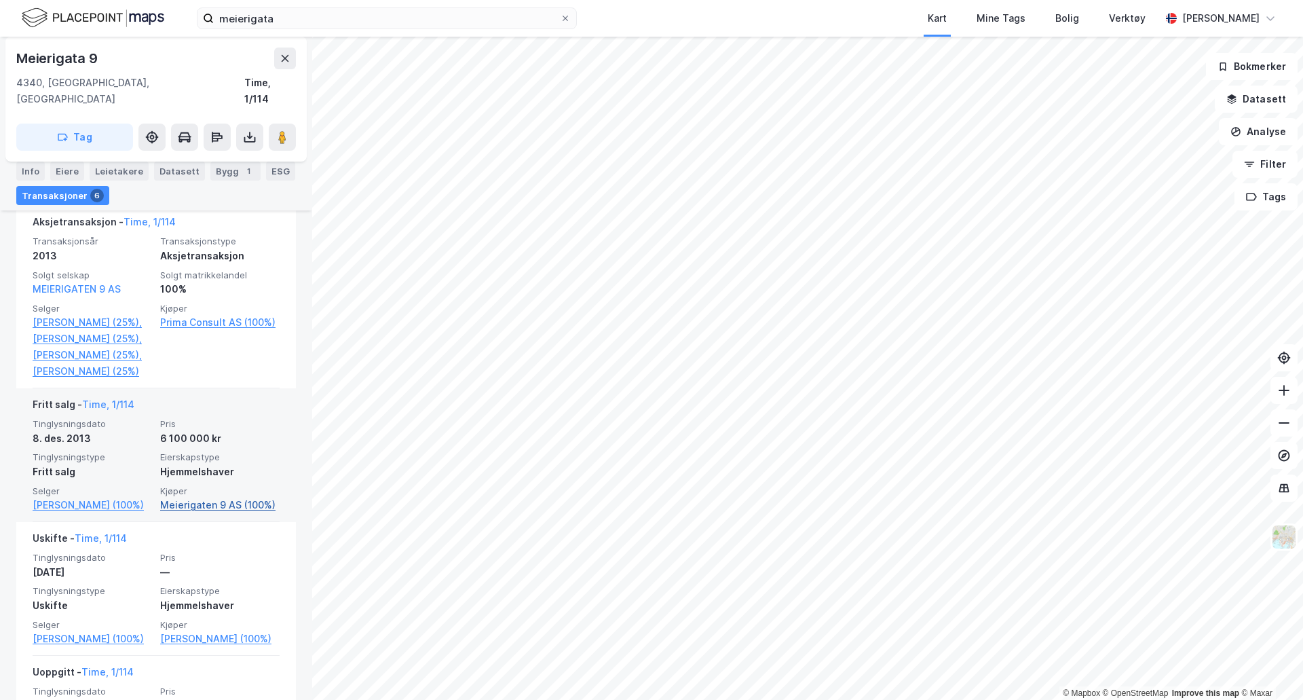
click at [210, 513] on link "Meierigaten 9 AS (100%)" at bounding box center [219, 505] width 119 height 16
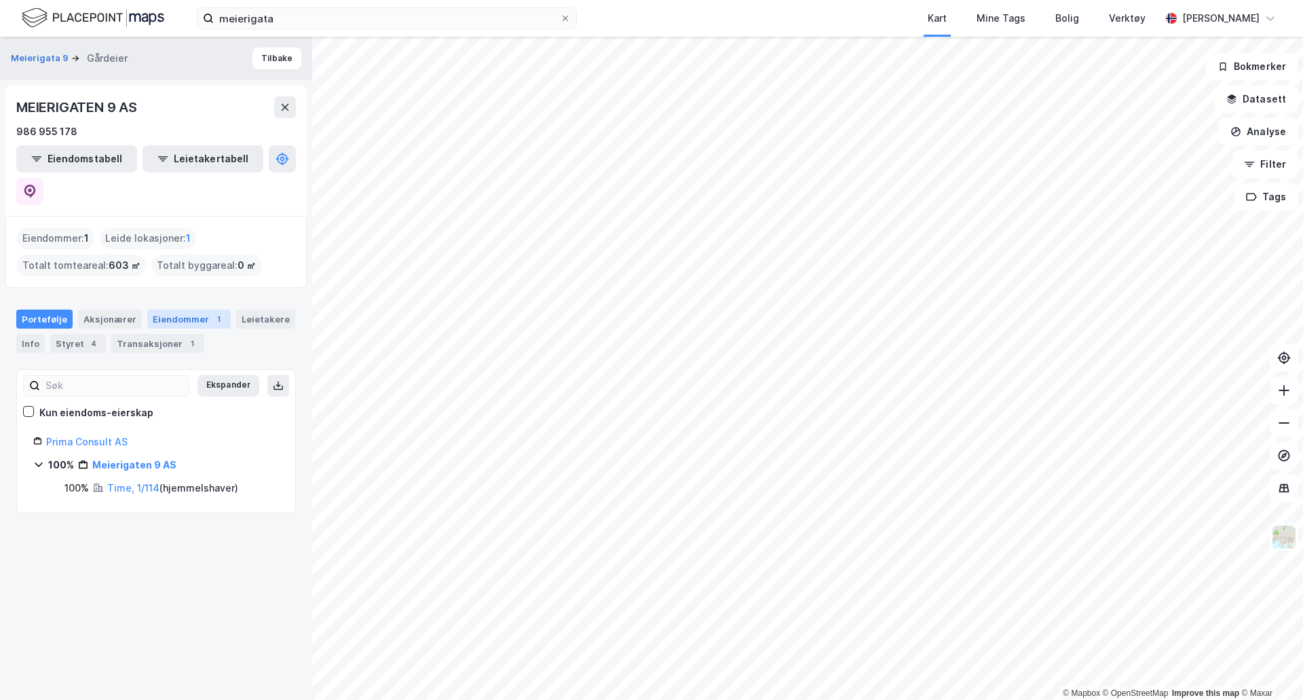
click at [177, 310] on div "Eiendommer 1" at bounding box center [188, 319] width 83 height 19
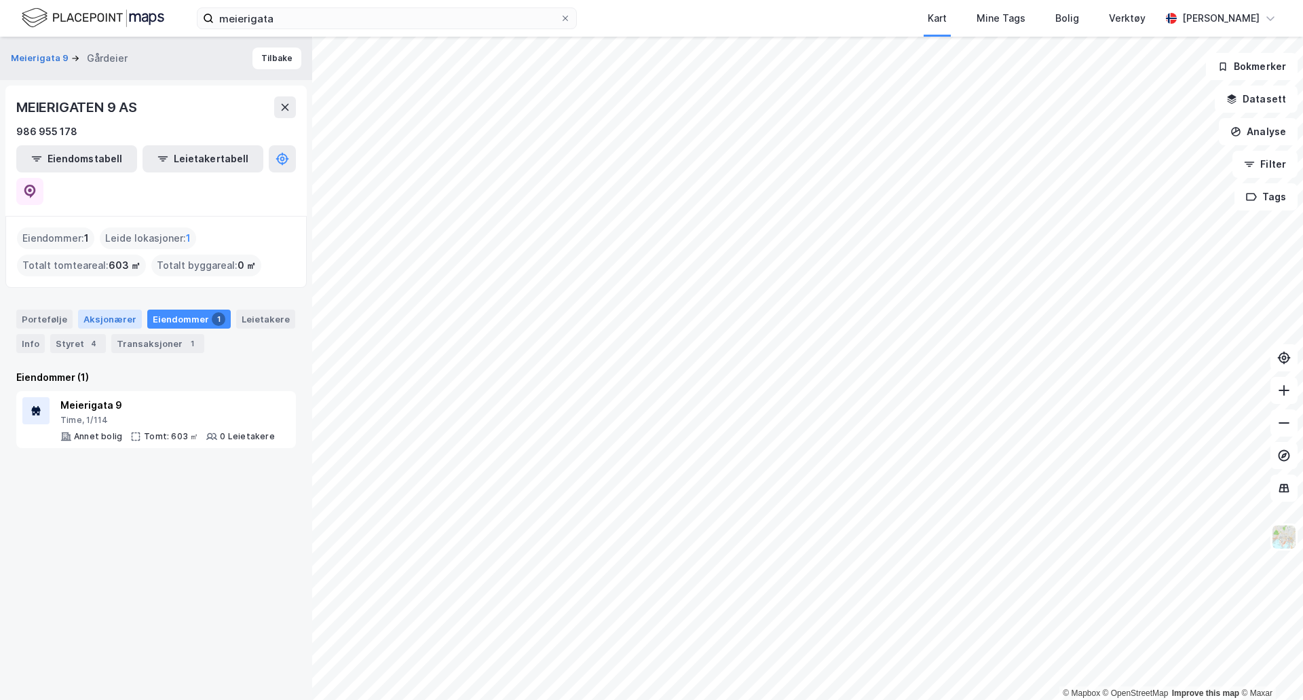
click at [96, 310] on div "Aksjonærer" at bounding box center [110, 319] width 64 height 19
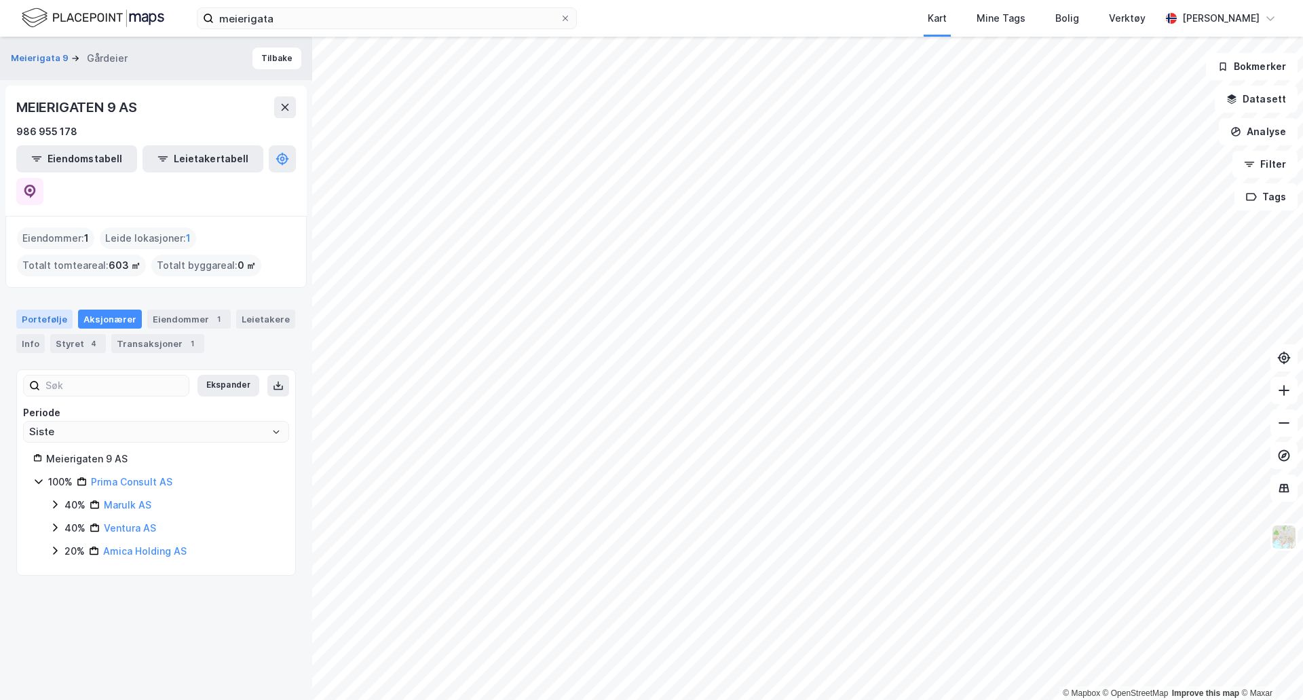
click at [58, 310] on div "Portefølje" at bounding box center [44, 319] width 56 height 19
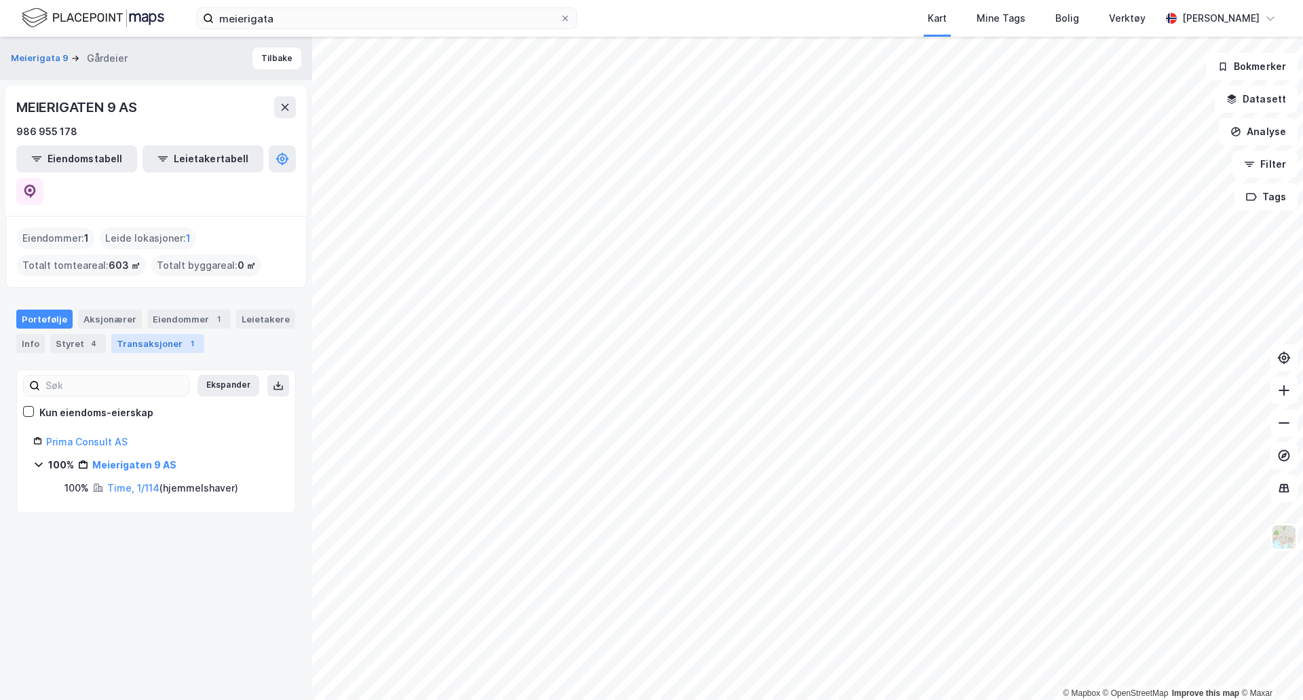
click at [145, 334] on div "Transaksjoner 1" at bounding box center [157, 343] width 93 height 19
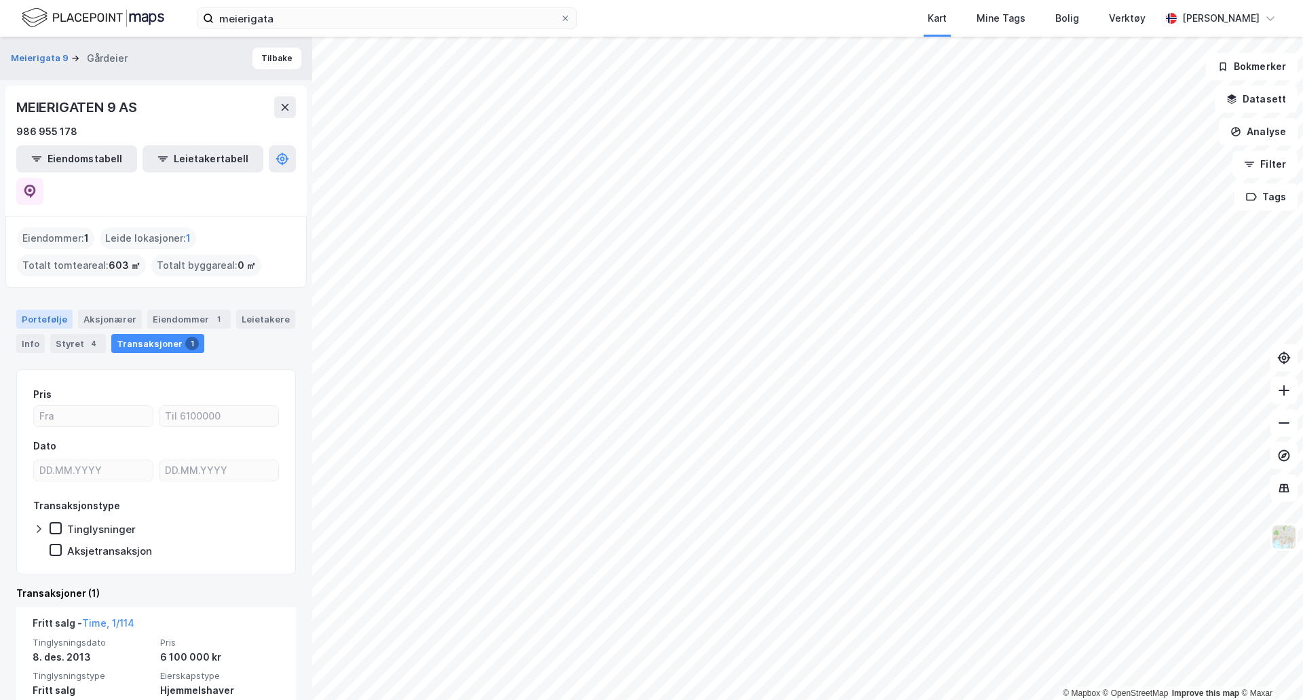
click at [49, 310] on div "Portefølje" at bounding box center [44, 319] width 56 height 19
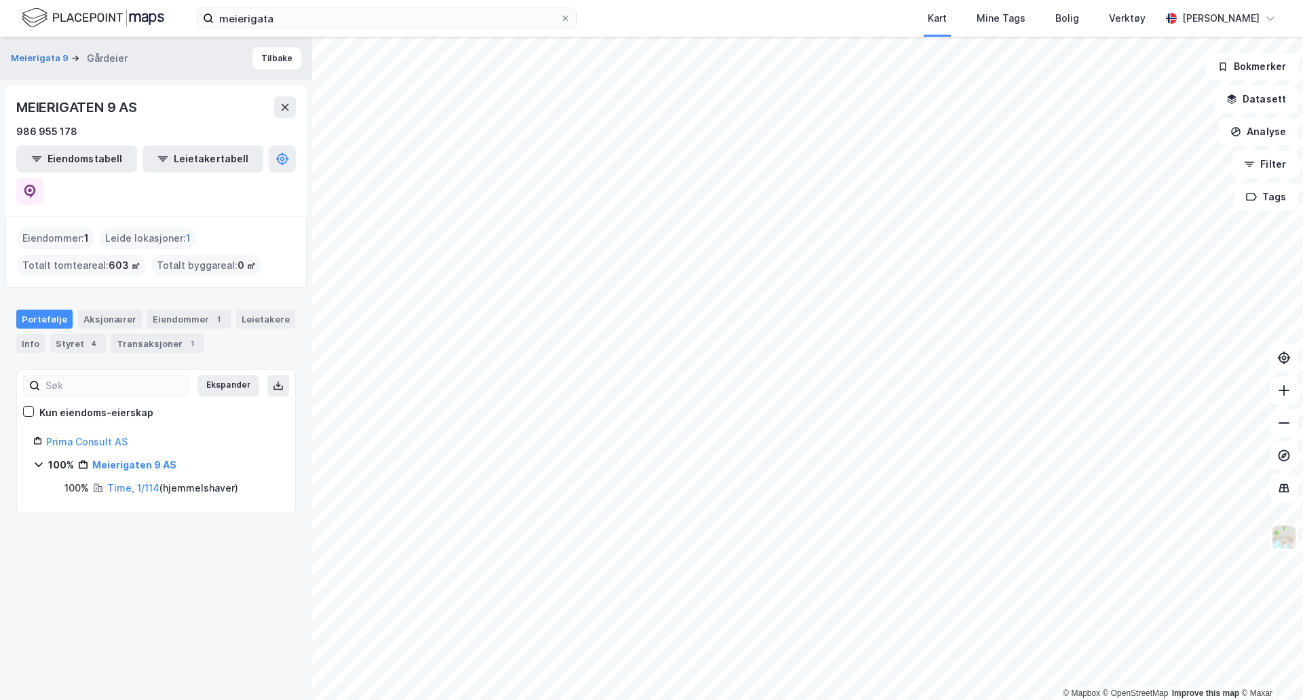
click at [131, 103] on div "MEIERIGATEN 9 AS" at bounding box center [78, 107] width 124 height 22
copy div "MEIERIGATEN 9 AS"
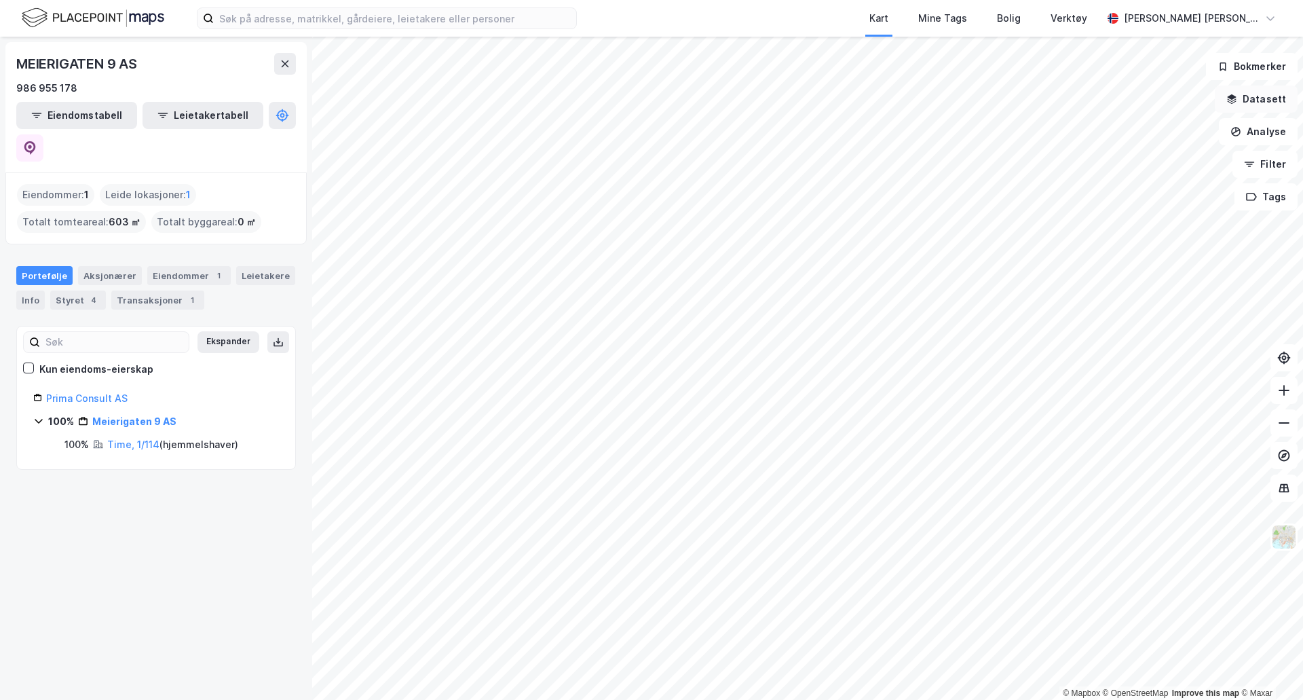
click at [1260, 108] on button "Datasett" at bounding box center [1256, 99] width 83 height 27
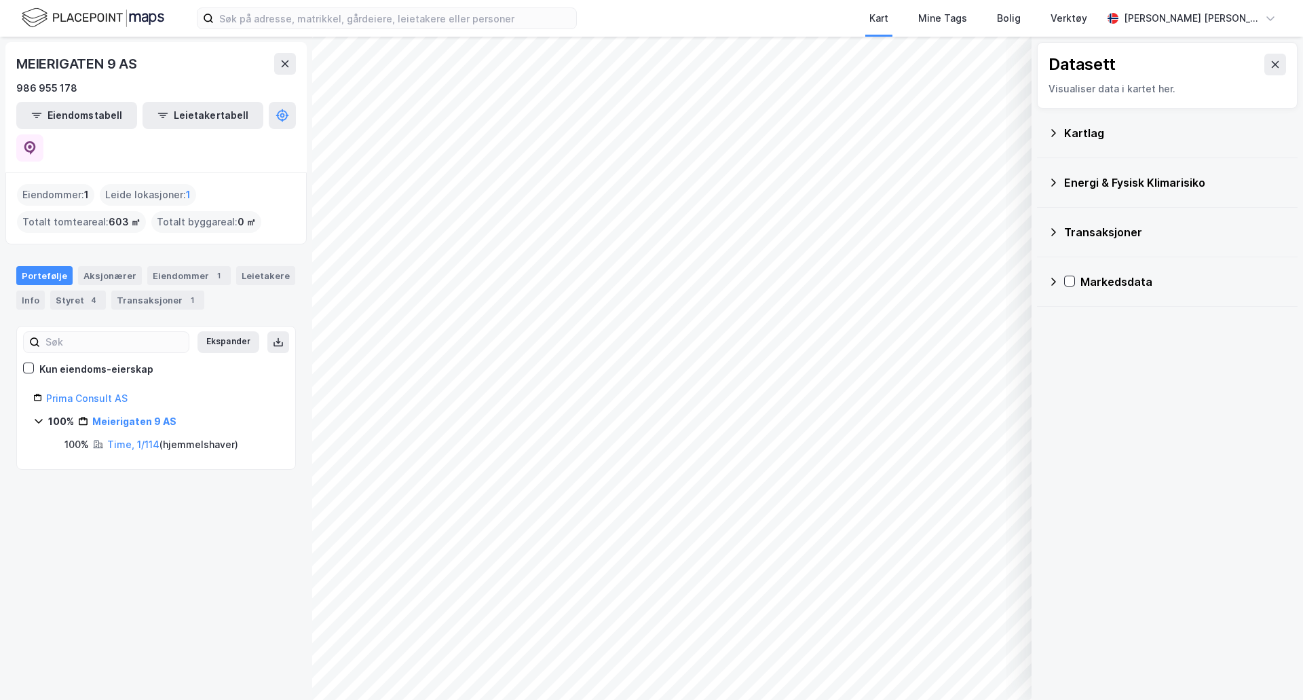
click at [1056, 132] on icon at bounding box center [1053, 133] width 11 height 11
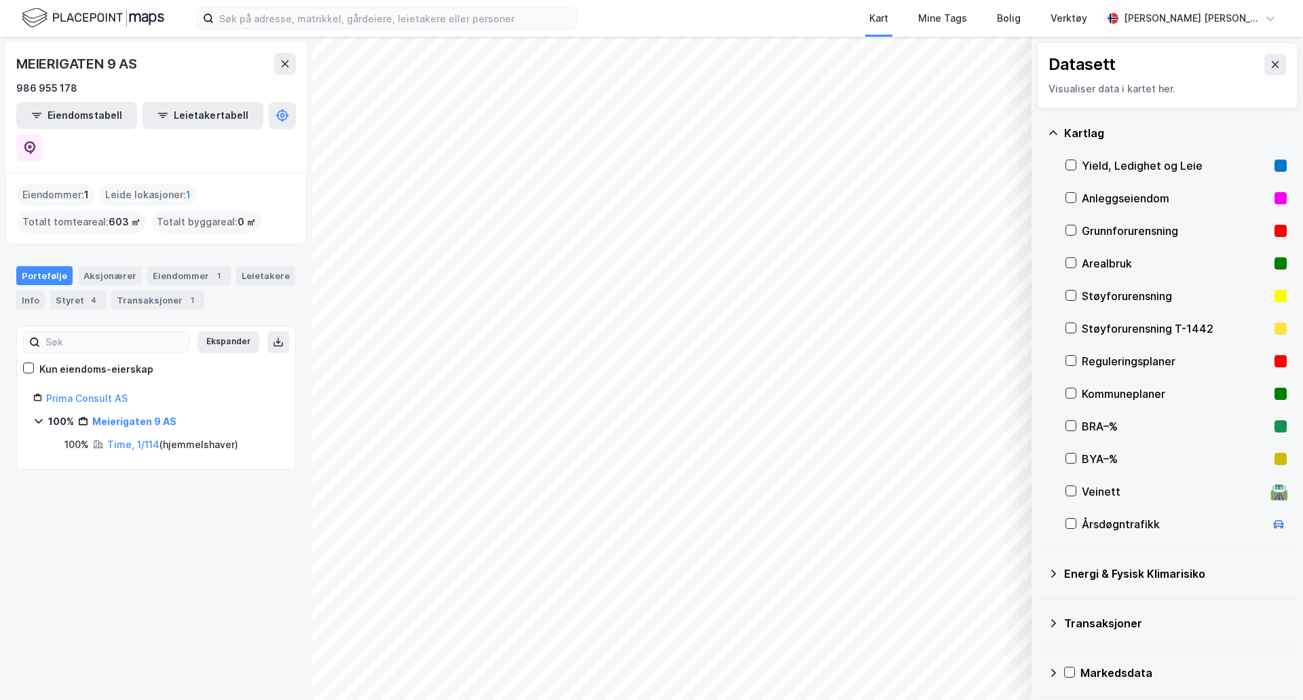
click at [1119, 362] on div "Reguleringsplaner" at bounding box center [1175, 361] width 187 height 16
